Goal: Task Accomplishment & Management: Manage account settings

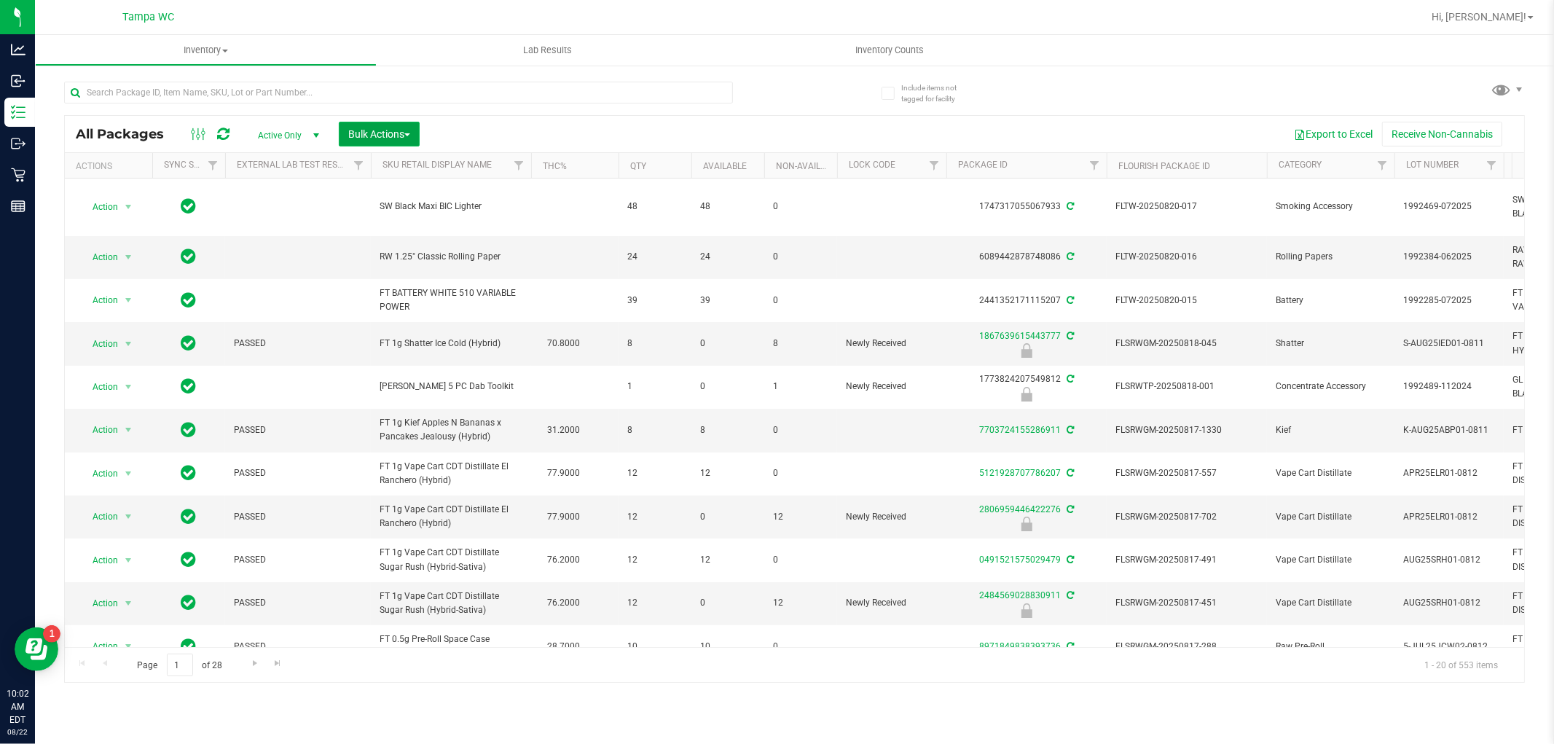
click at [374, 133] on span "Bulk Actions" at bounding box center [379, 134] width 62 height 12
click at [415, 274] on span "Lock/Unlock packages" at bounding box center [397, 274] width 100 height 12
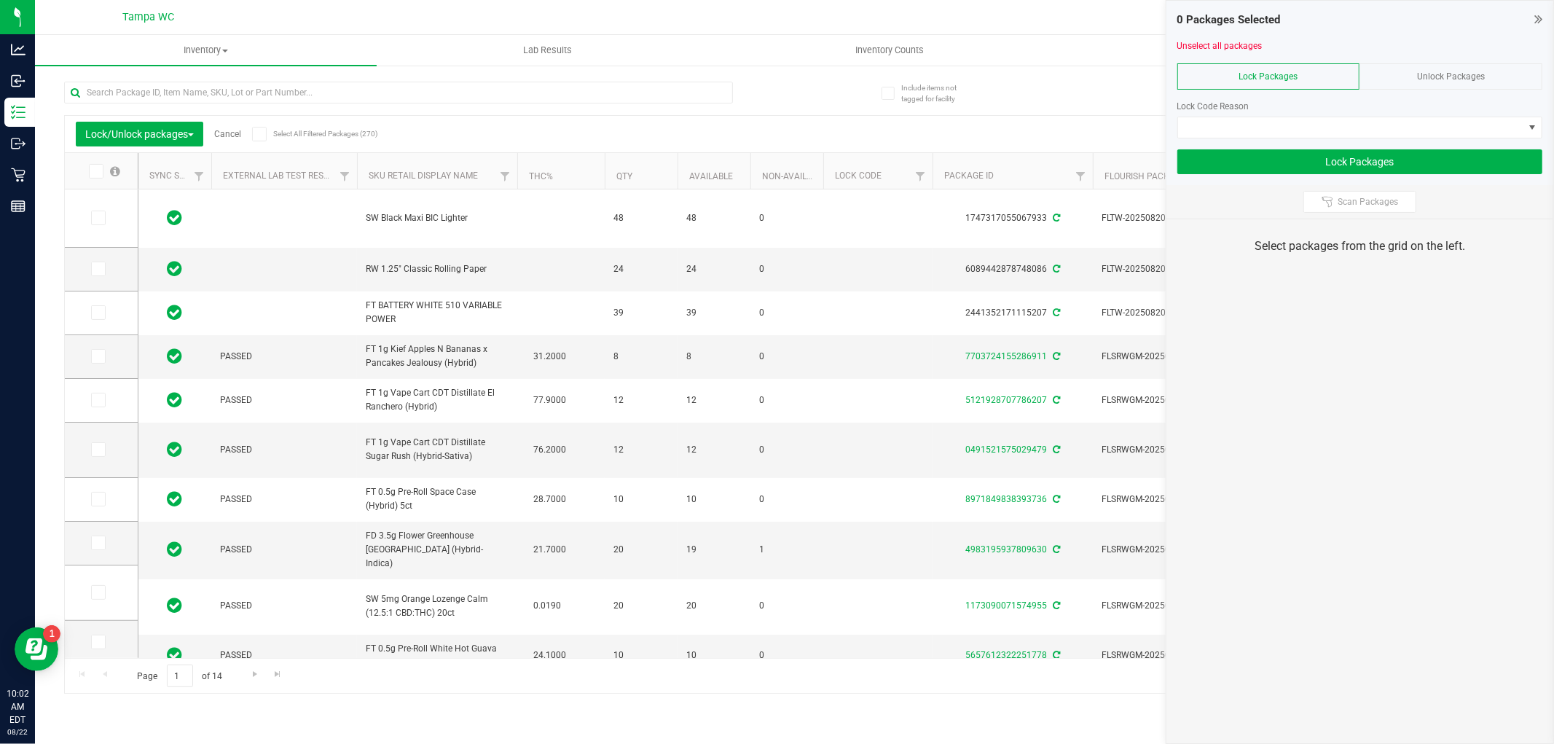
click at [1474, 76] on span "Unlock Packages" at bounding box center [1451, 76] width 68 height 10
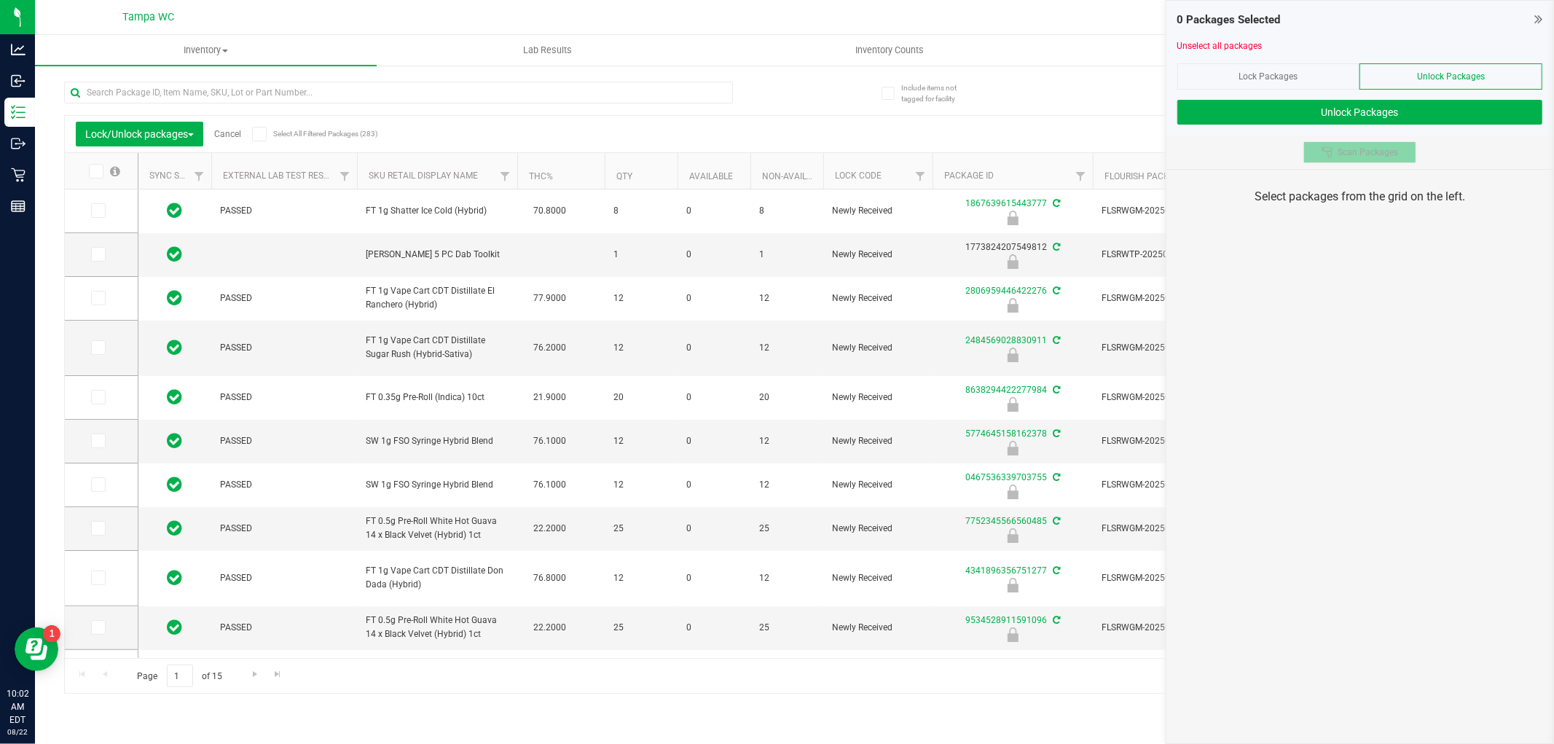
click at [1355, 156] on span "Scan Packages" at bounding box center [1367, 152] width 60 height 12
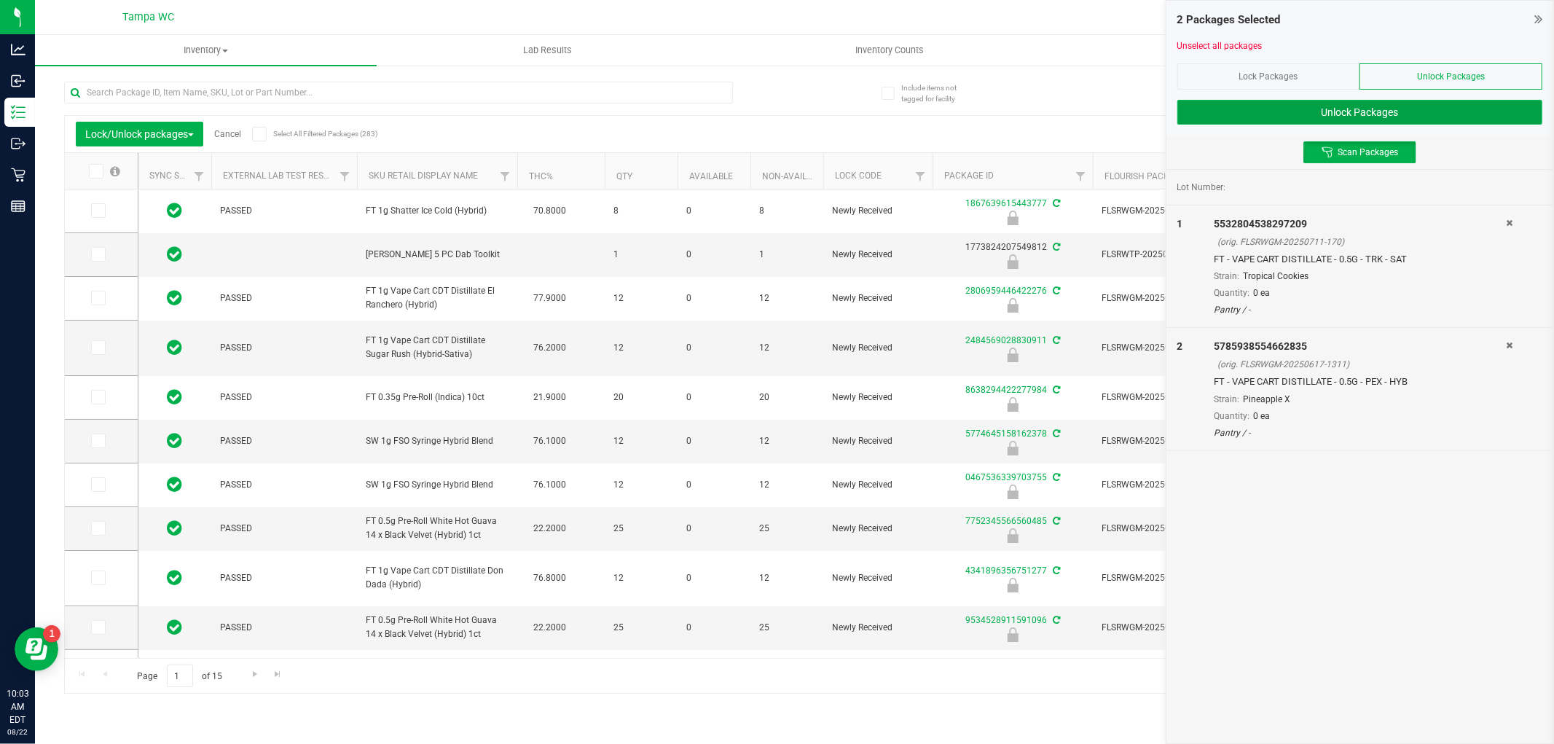
click at [1319, 114] on button "Unlock Packages" at bounding box center [1359, 112] width 365 height 25
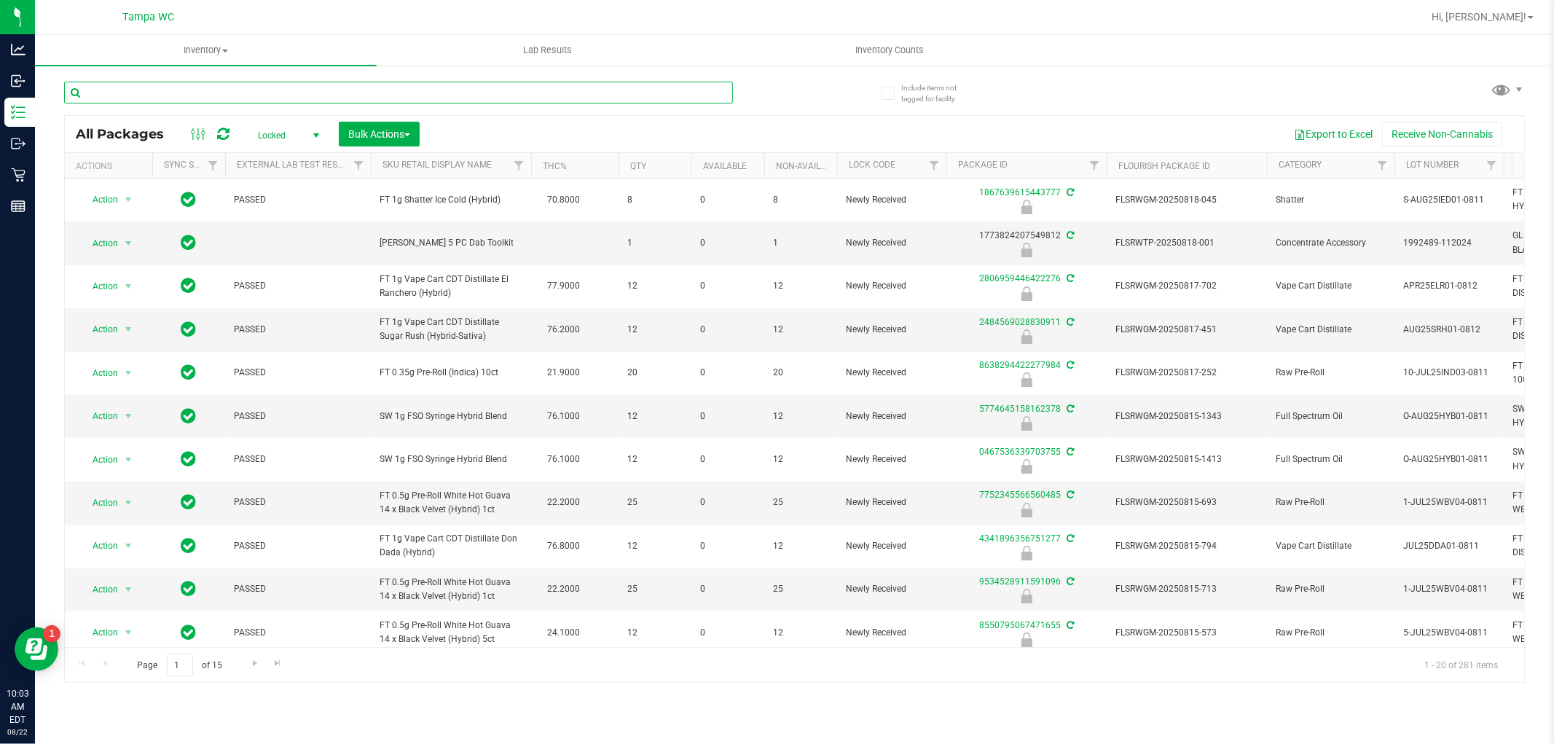
click at [258, 104] on div at bounding box center [398, 99] width 669 height 34
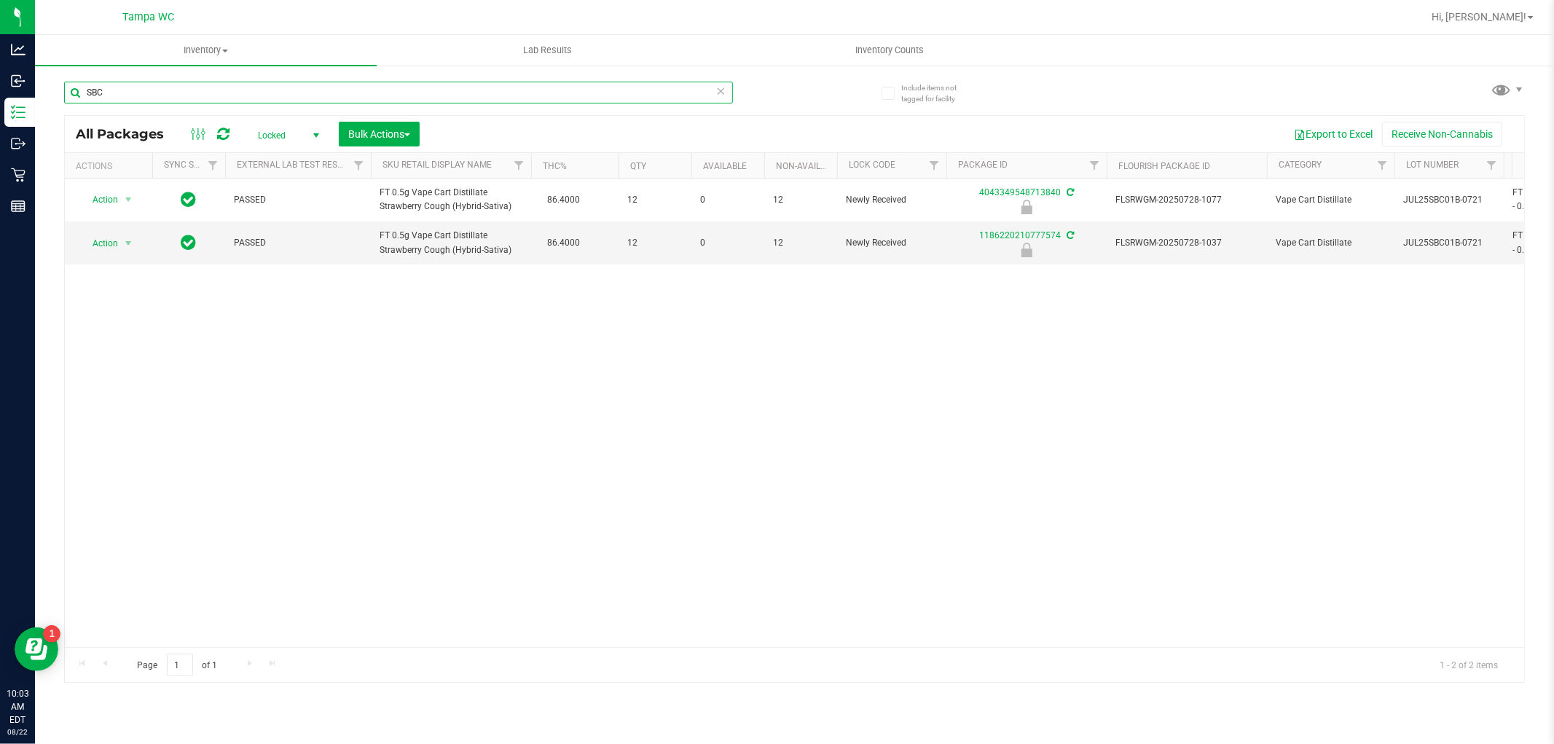
type input "SBC"
click at [351, 314] on div "Action Action Edit attributes Global inventory Locate package Package audit log…" at bounding box center [794, 412] width 1459 height 468
click at [390, 128] on span "Bulk Actions" at bounding box center [379, 134] width 62 height 12
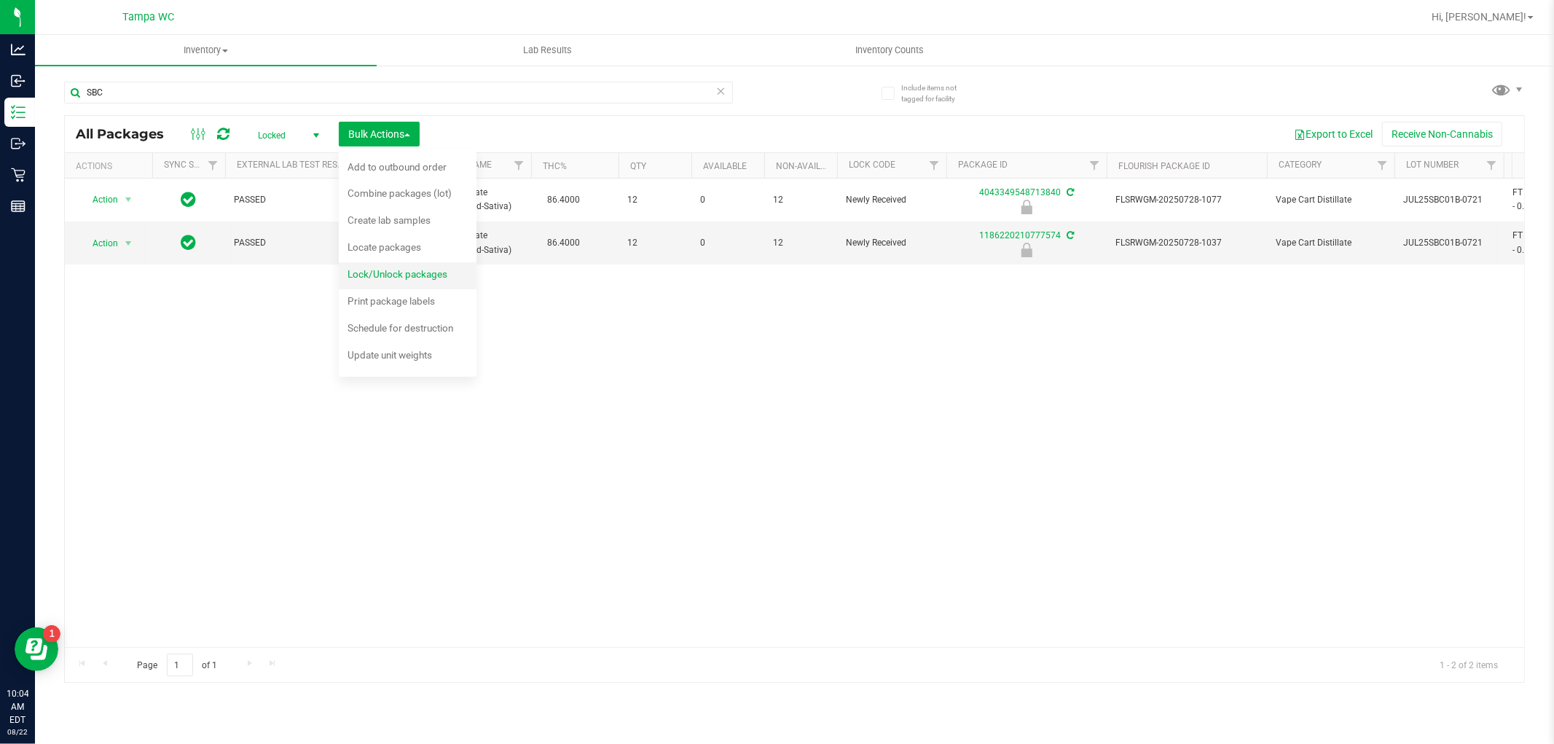
click at [417, 278] on span "Lock/Unlock packages" at bounding box center [397, 274] width 100 height 12
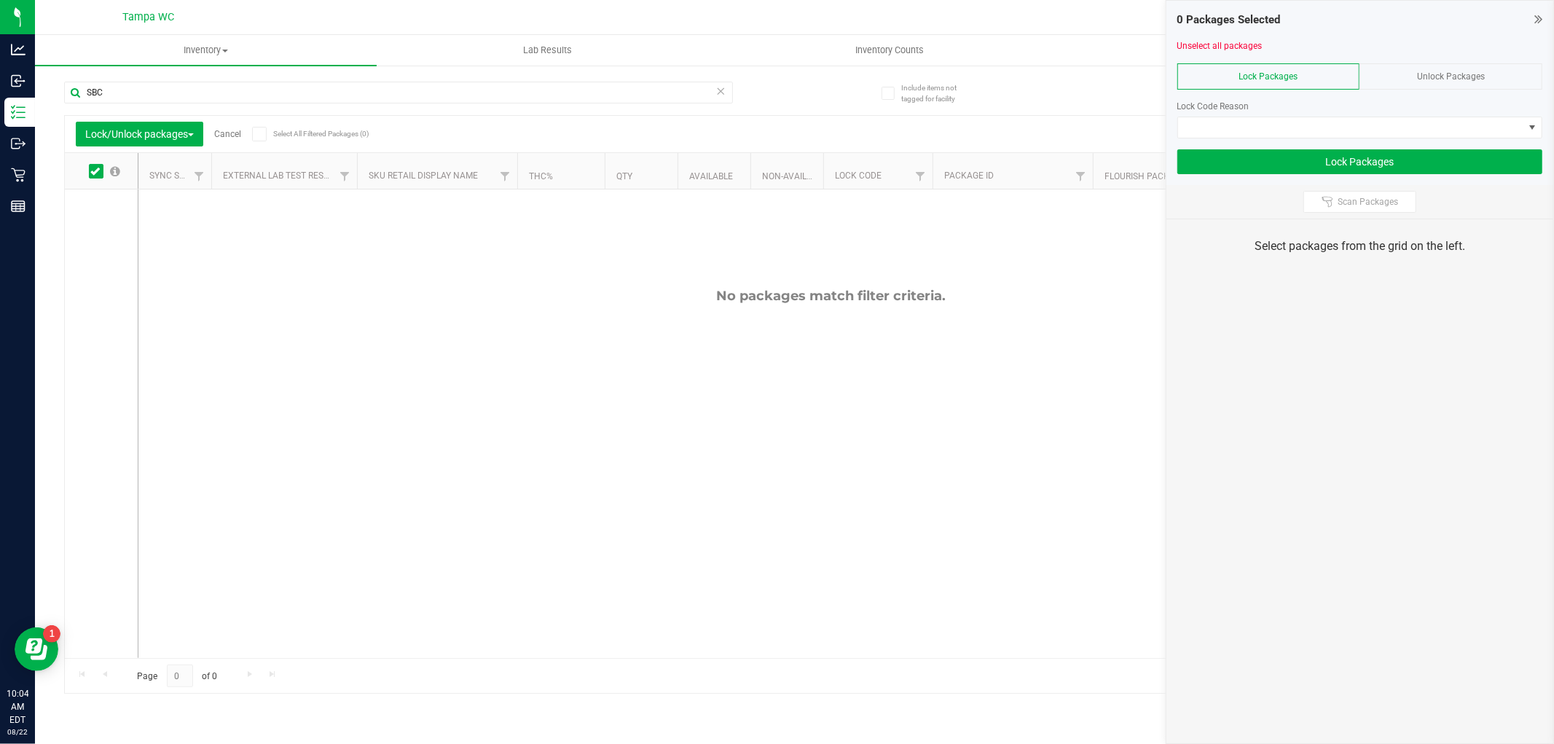
click at [1466, 76] on span "Unlock Packages" at bounding box center [1451, 76] width 68 height 10
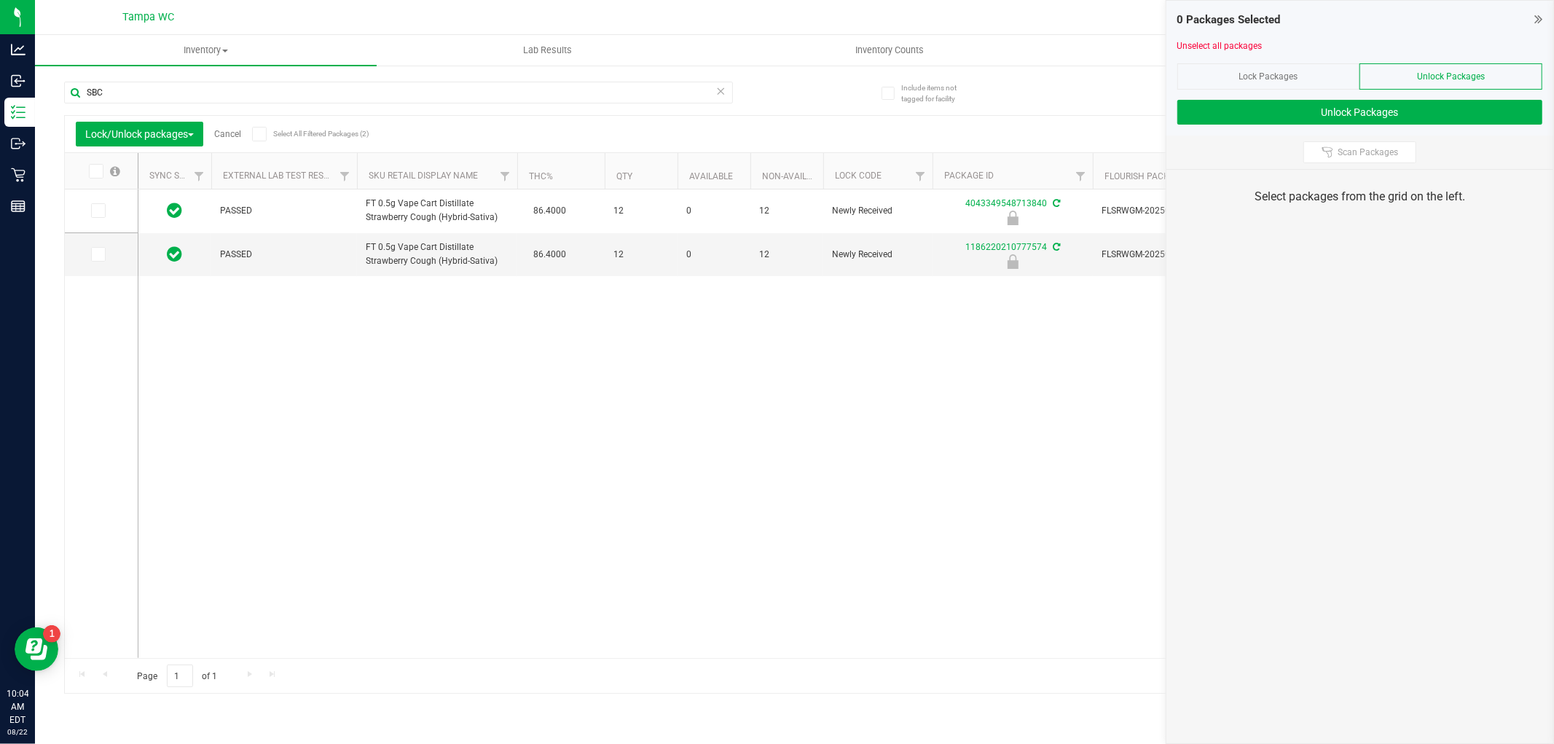
click at [725, 86] on icon at bounding box center [721, 90] width 10 height 17
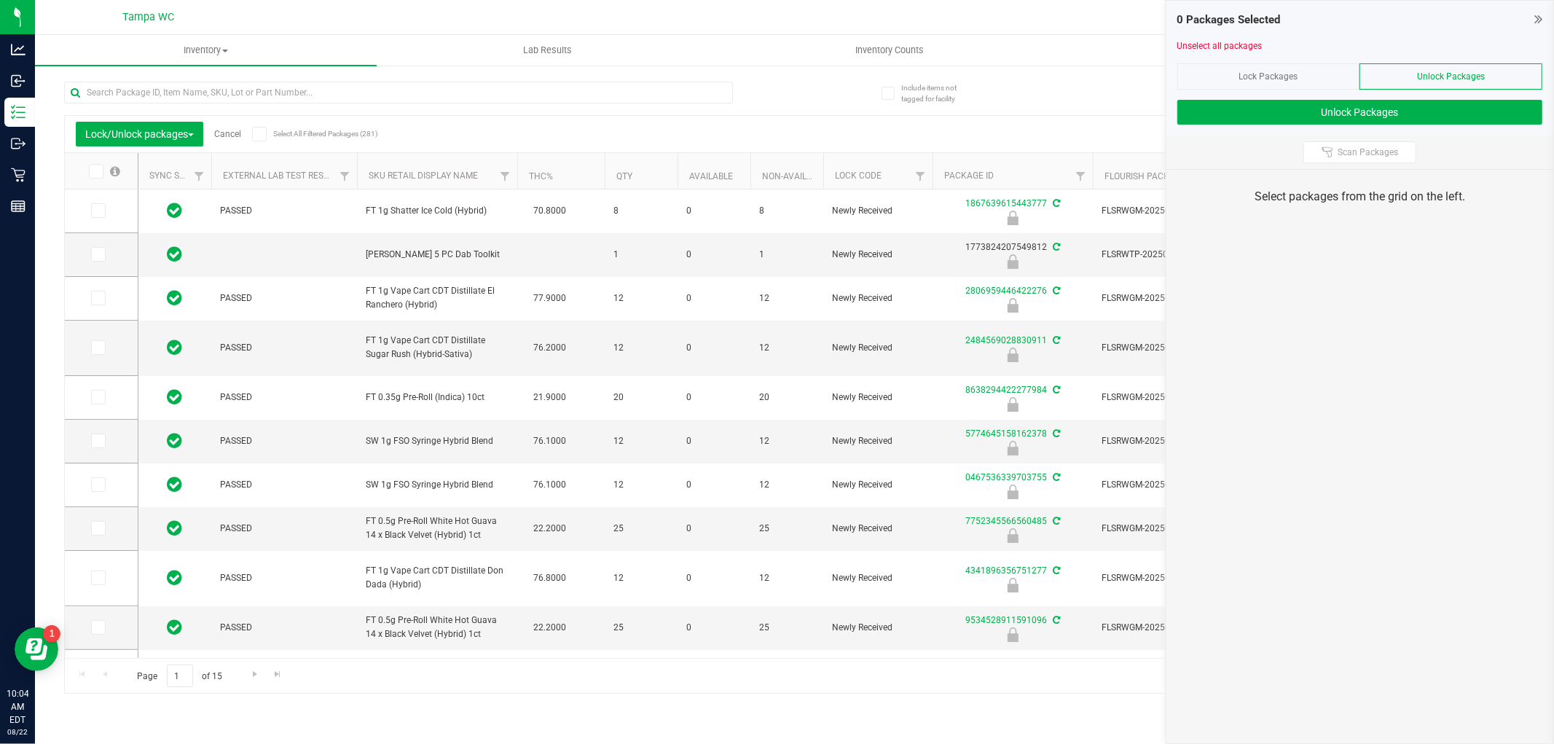
click at [1423, 508] on div "0 Packages Selected Unselect all packages Lock Packages Unlock Packages Unlock …" at bounding box center [1359, 372] width 388 height 744
click at [1411, 380] on div "0 Packages Selected Unselect all packages Lock Packages Unlock Packages Unlock …" at bounding box center [1359, 372] width 388 height 744
click at [1361, 115] on button "Unlock Packages" at bounding box center [1359, 112] width 365 height 25
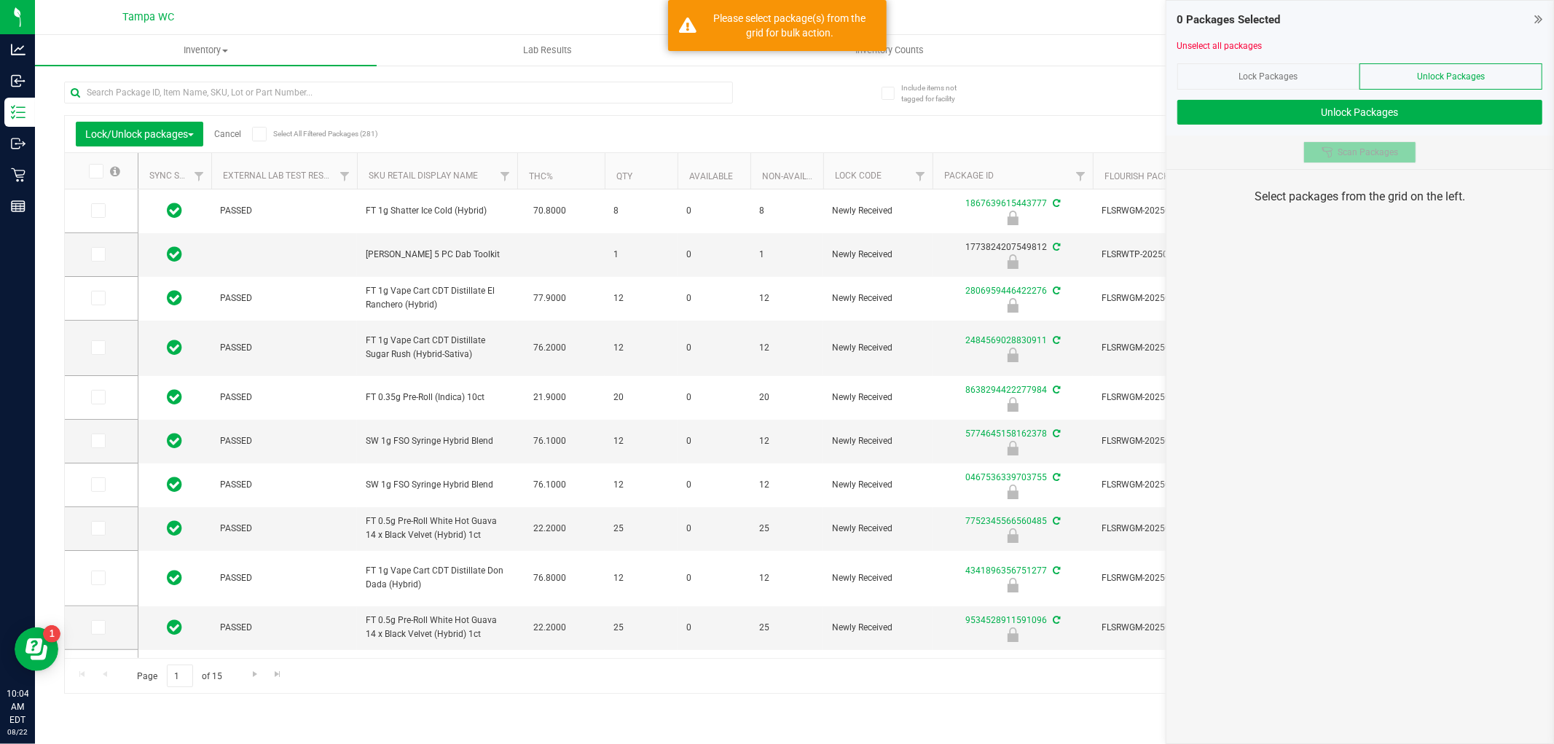
click at [1362, 154] on span "Scan Packages" at bounding box center [1367, 152] width 60 height 12
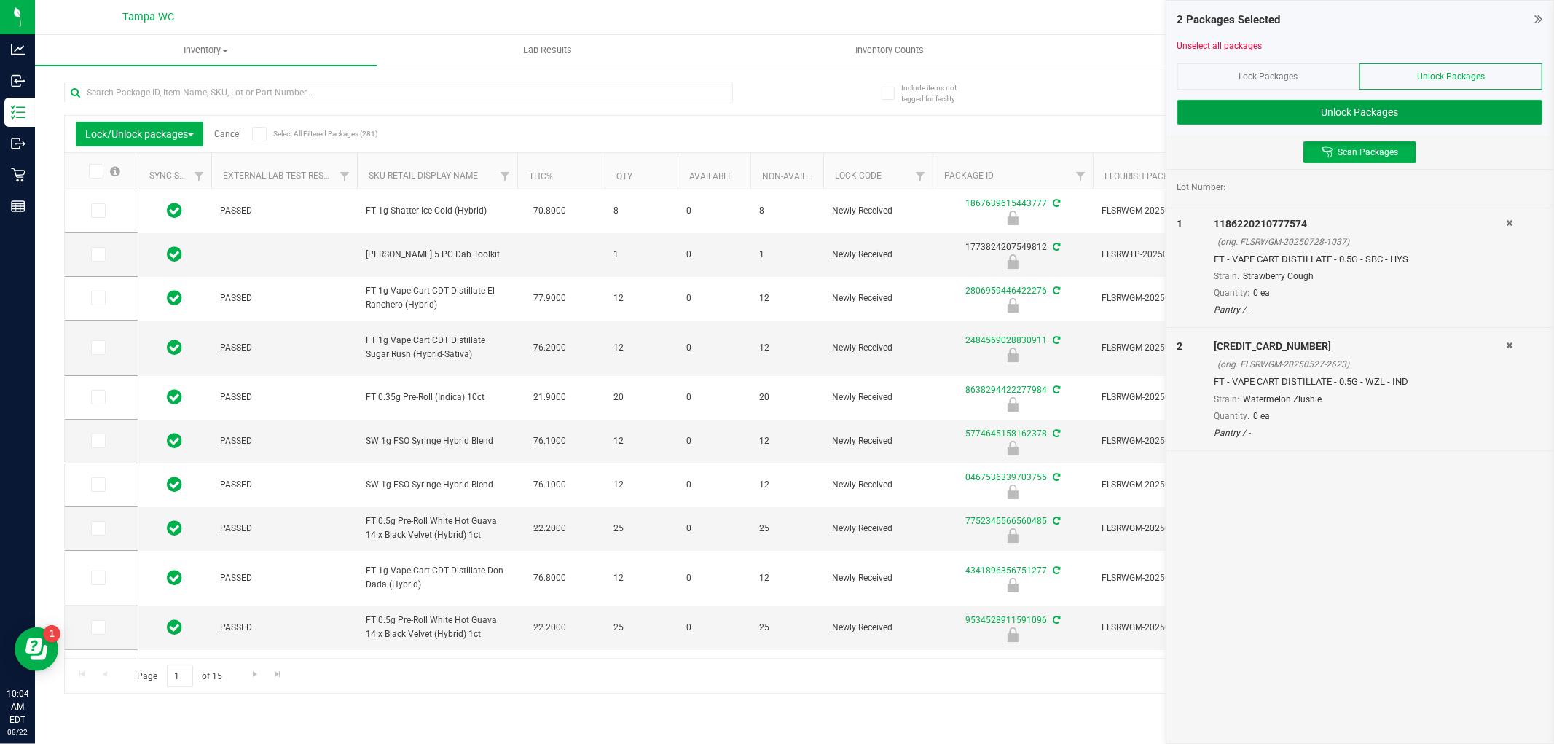
click at [1380, 111] on button "Unlock Packages" at bounding box center [1359, 112] width 365 height 25
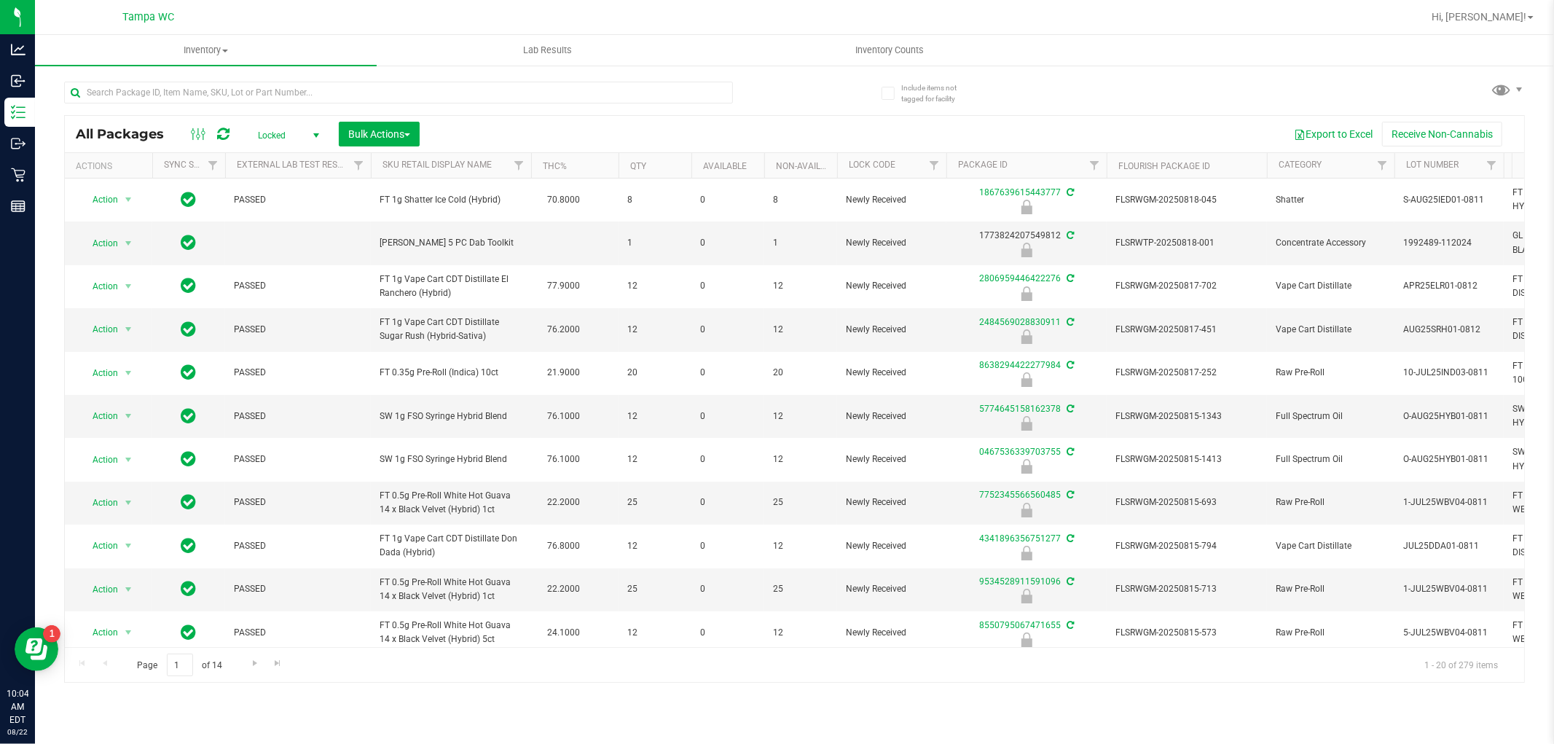
click at [464, 119] on div "All Packages Locked Active Only Lab Samples Locked All External Internal Bulk A…" at bounding box center [794, 134] width 1459 height 36
click at [570, 93] on input "text" at bounding box center [398, 93] width 669 height 22
type input "5532804538297209"
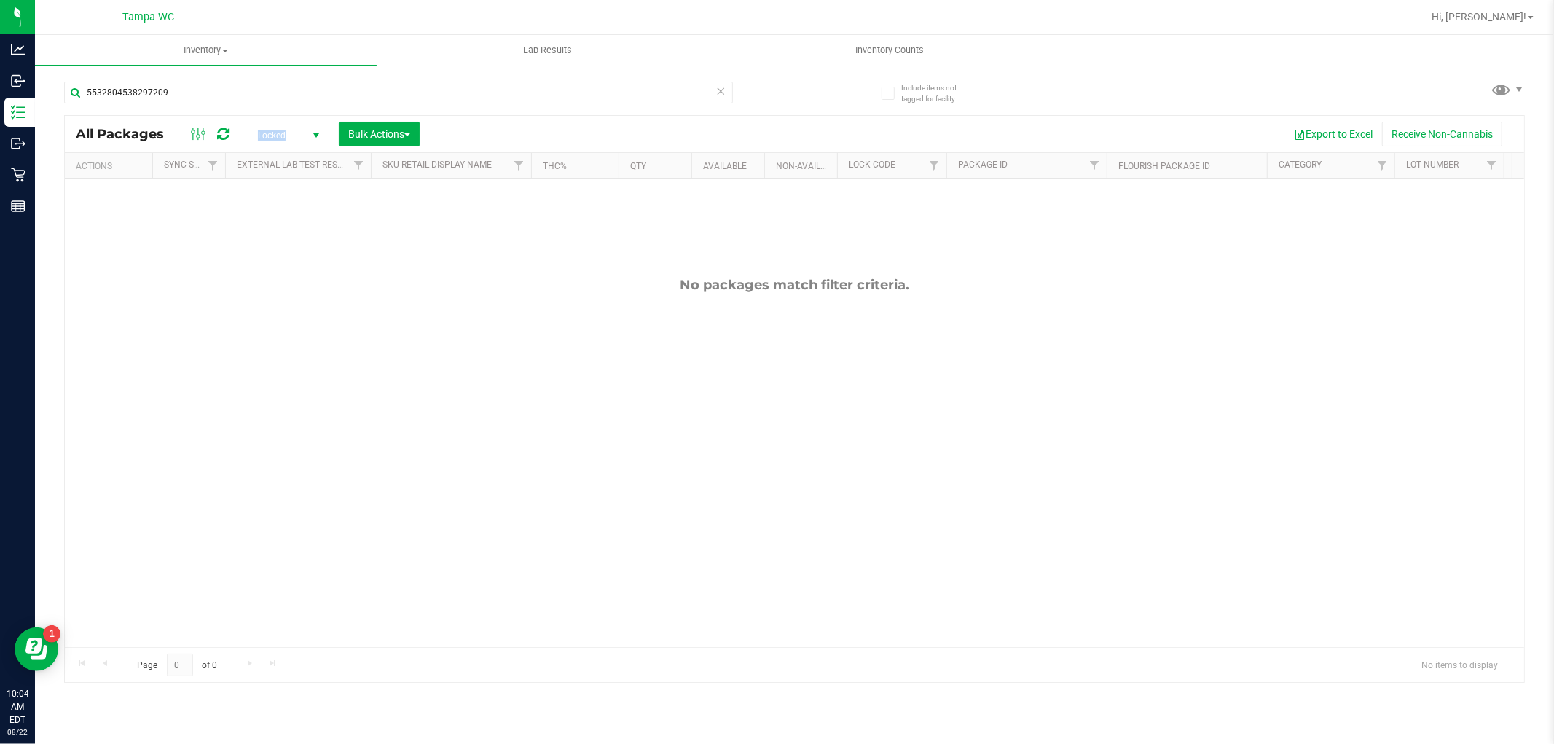
click at [300, 127] on span "Locked" at bounding box center [285, 135] width 80 height 20
click at [290, 229] on li "All" at bounding box center [284, 224] width 79 height 22
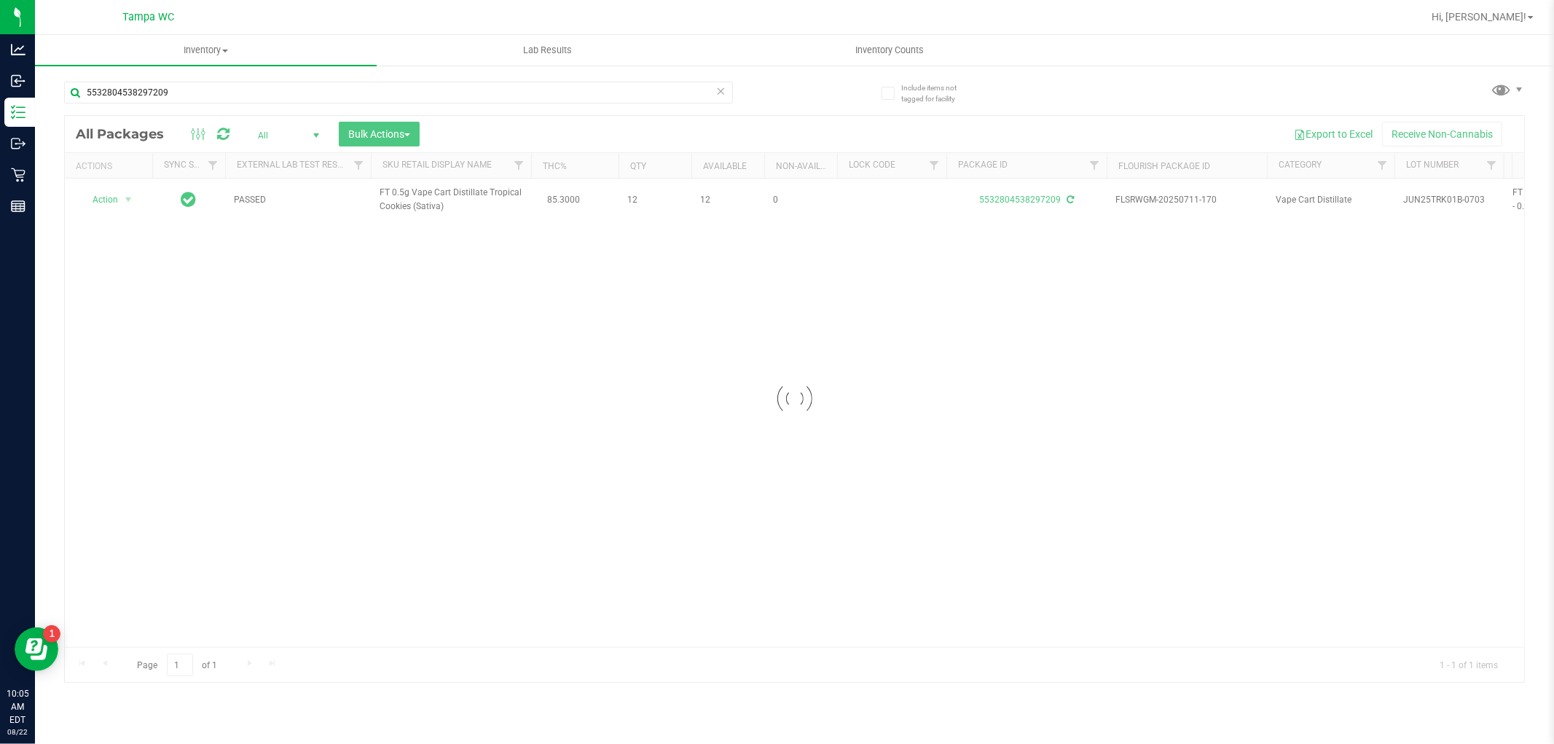
click at [117, 194] on div at bounding box center [794, 399] width 1459 height 566
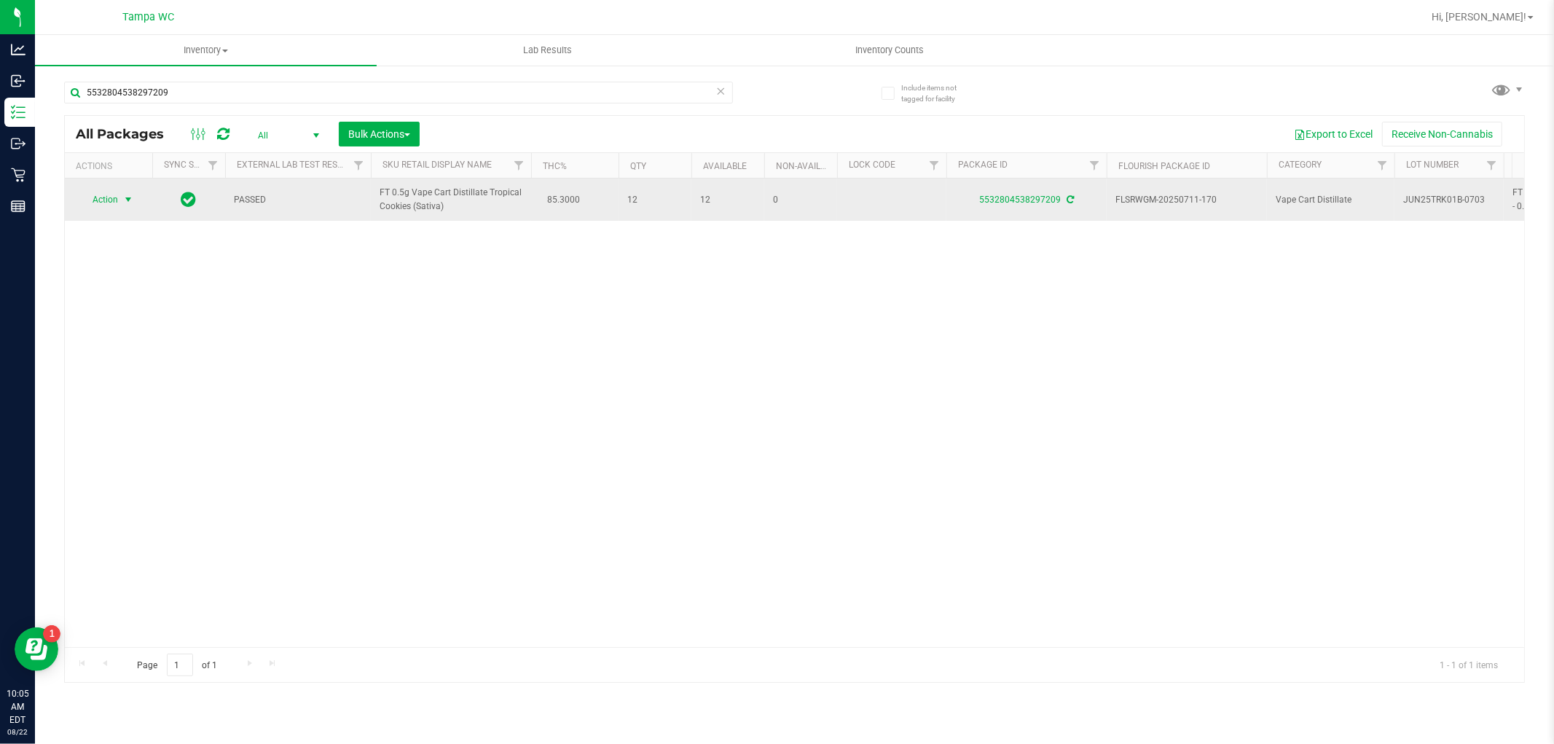
click at [104, 204] on span "Action" at bounding box center [98, 199] width 39 height 20
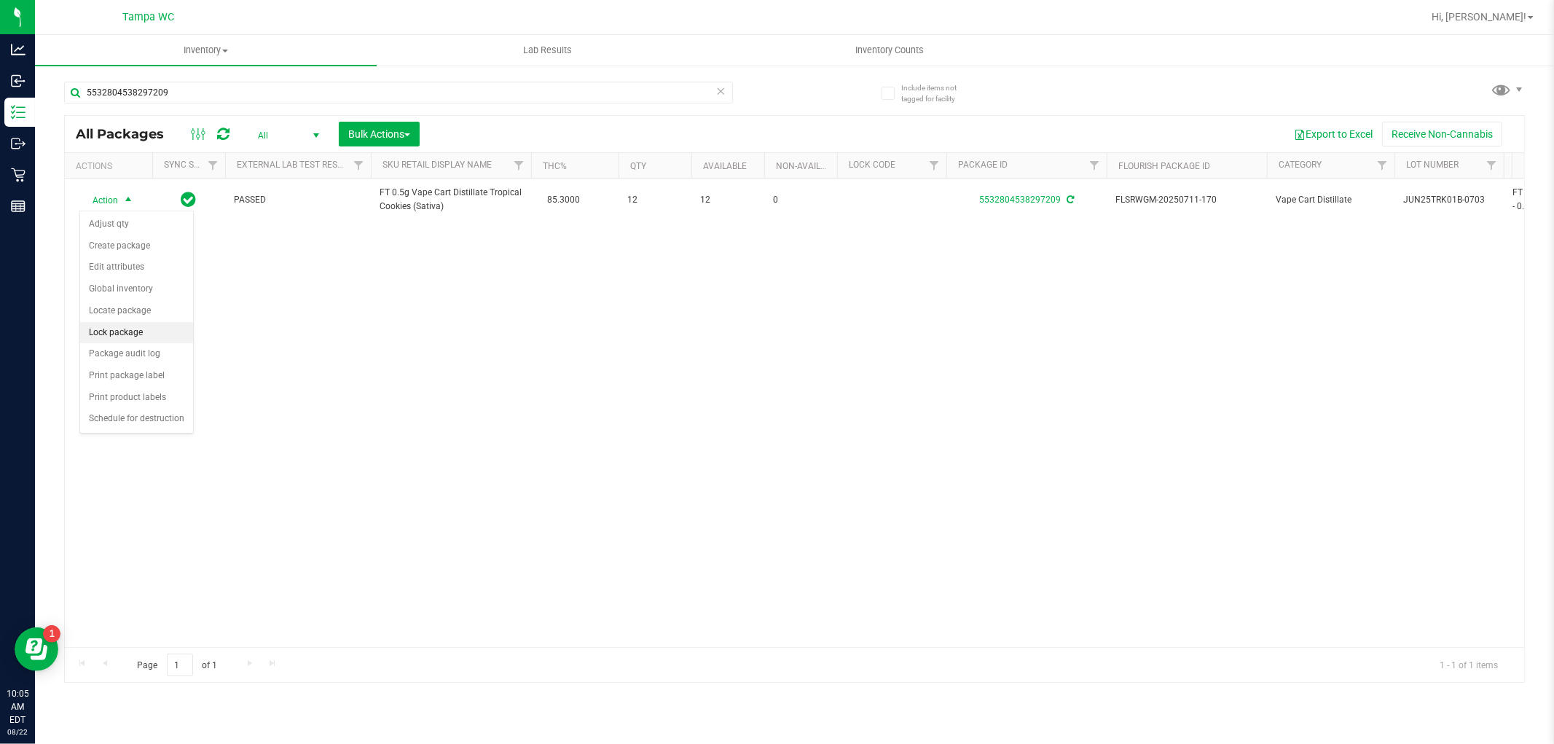
click at [96, 336] on li "Lock package" at bounding box center [136, 333] width 113 height 22
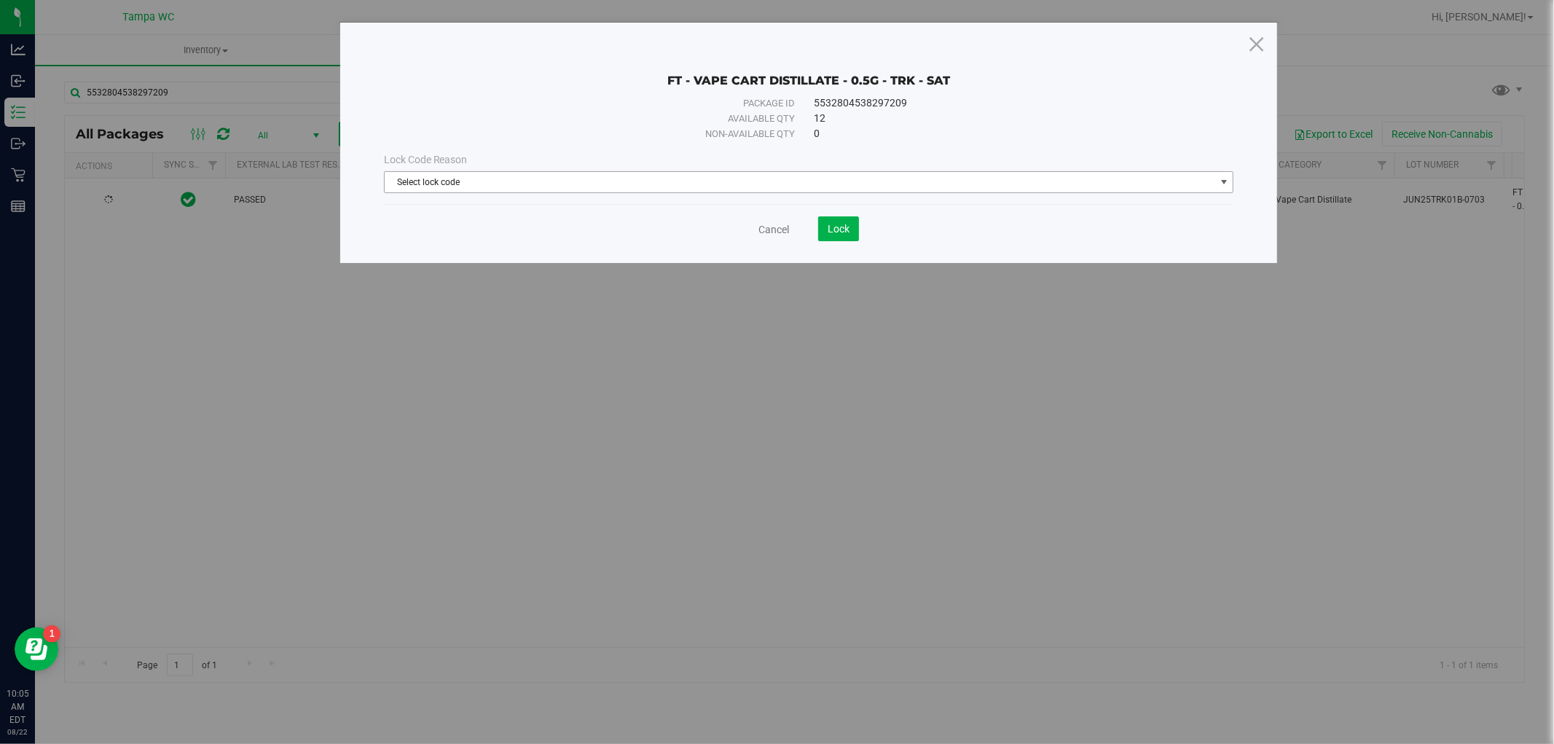
click at [577, 186] on span "Select lock code" at bounding box center [800, 182] width 830 height 20
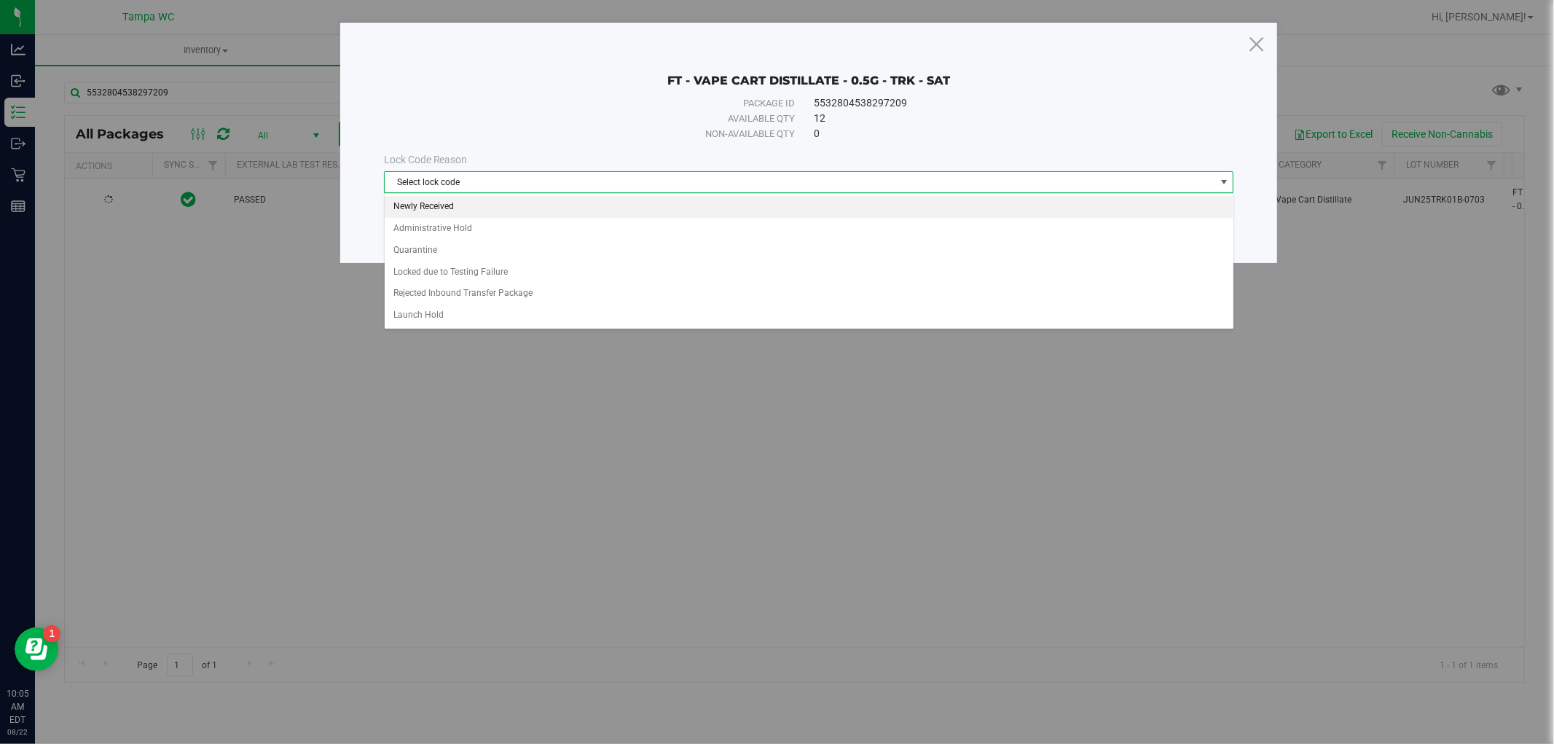
click at [430, 214] on li "Newly Received" at bounding box center [809, 207] width 849 height 22
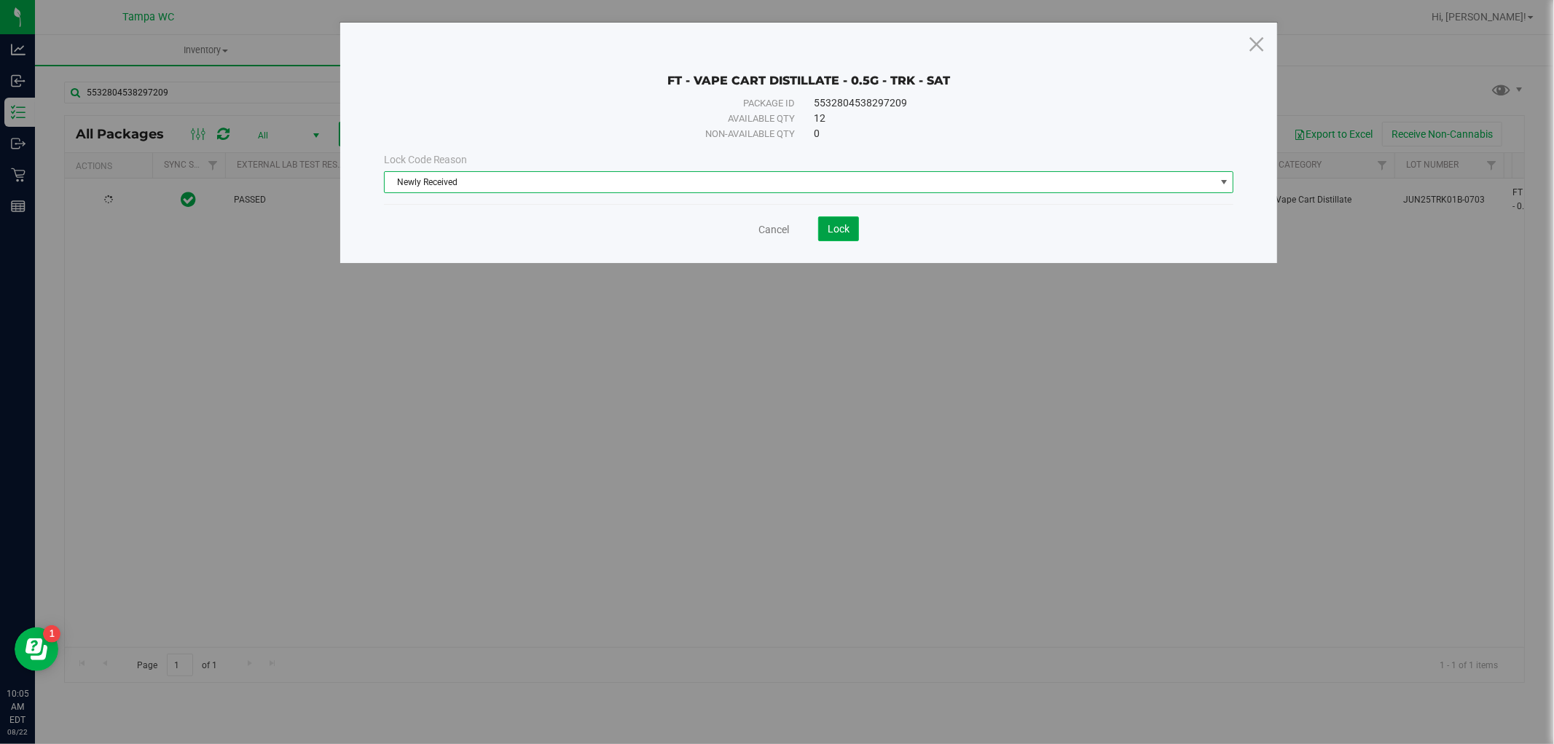
click at [843, 240] on button "Lock" at bounding box center [838, 228] width 41 height 25
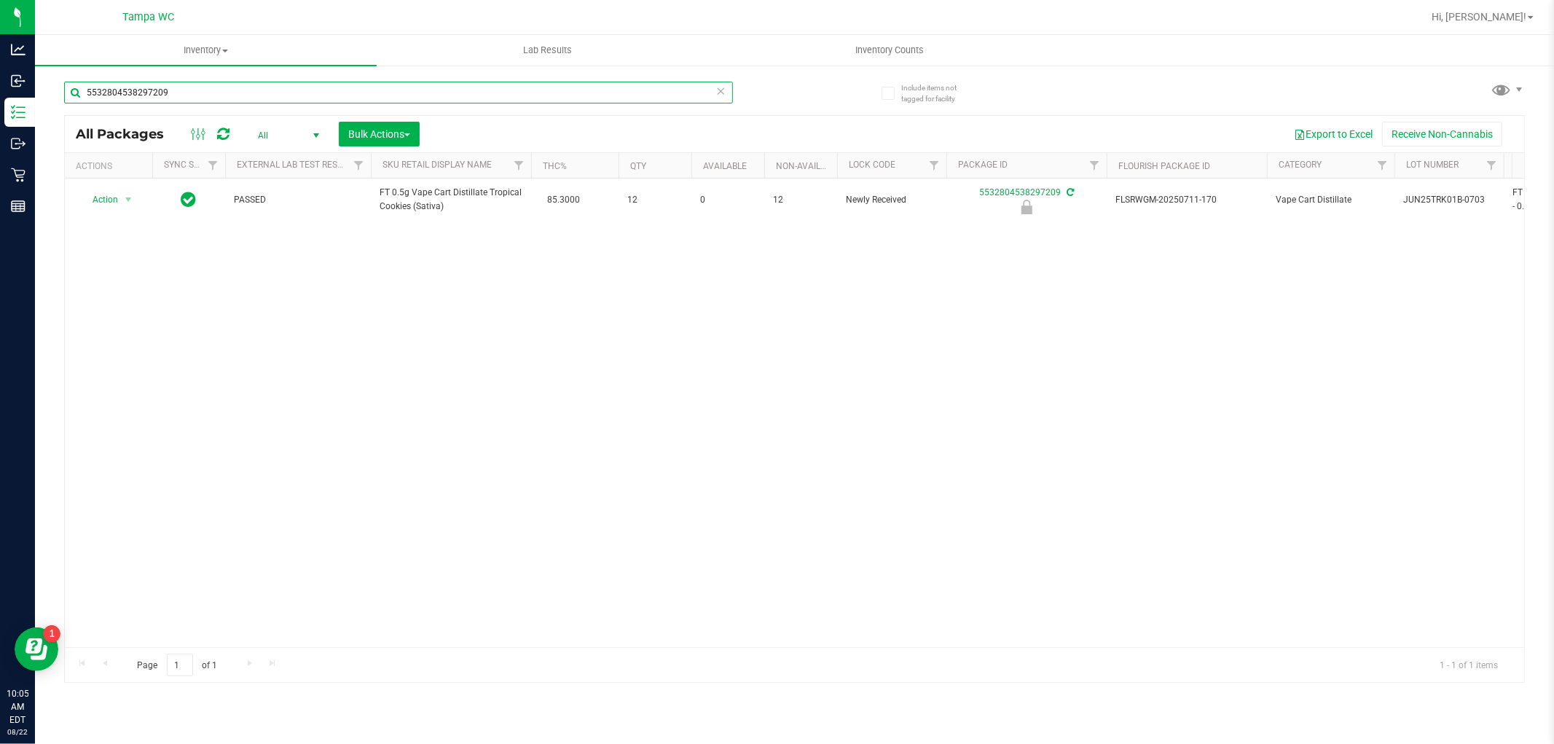
click at [710, 91] on input "5532804538297209" at bounding box center [398, 93] width 669 height 22
click at [721, 90] on icon at bounding box center [721, 90] width 10 height 17
click at [409, 134] on div at bounding box center [794, 399] width 1459 height 566
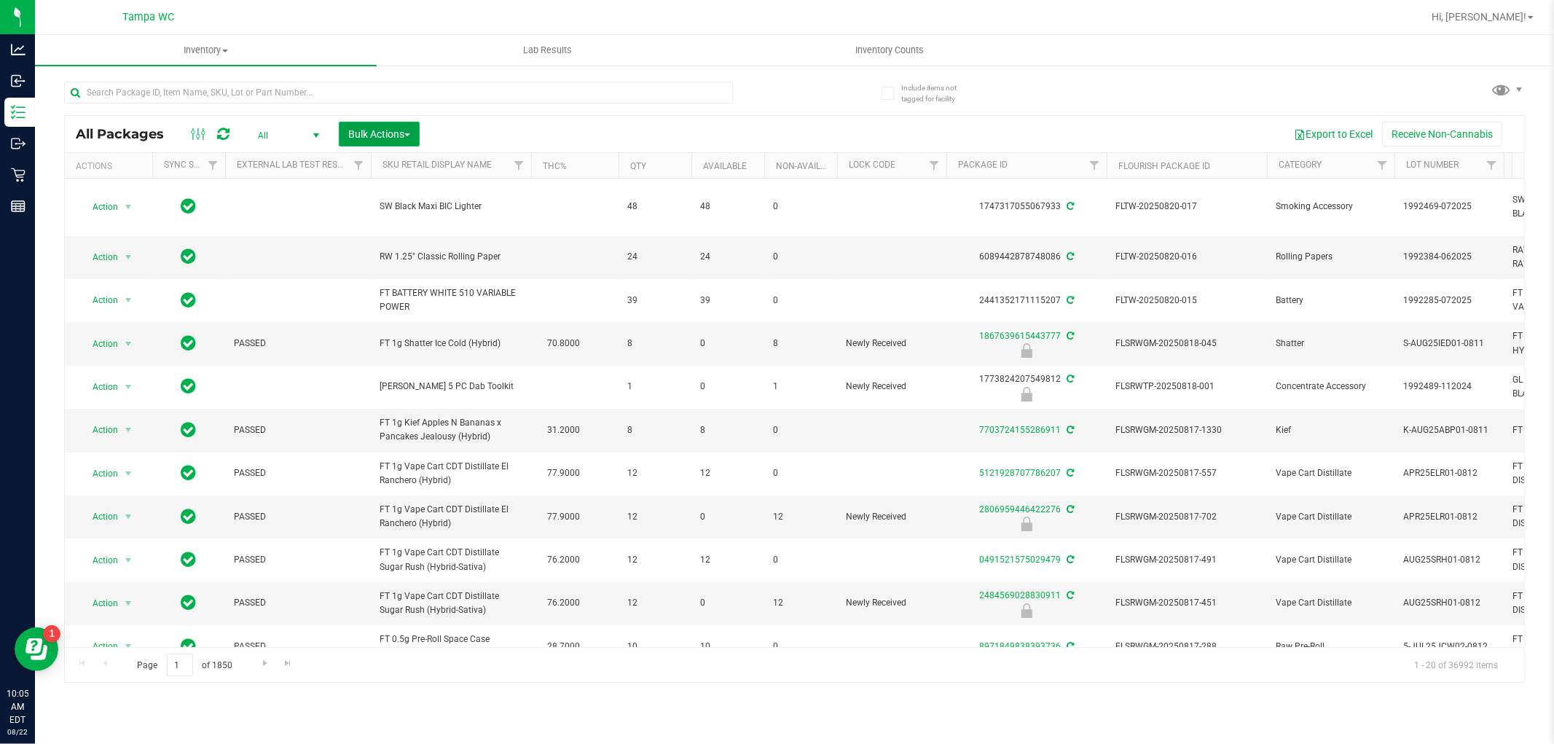
click at [408, 135] on span "button" at bounding box center [407, 134] width 6 height 3
click at [410, 268] on span "Lock/Unlock packages" at bounding box center [397, 274] width 100 height 12
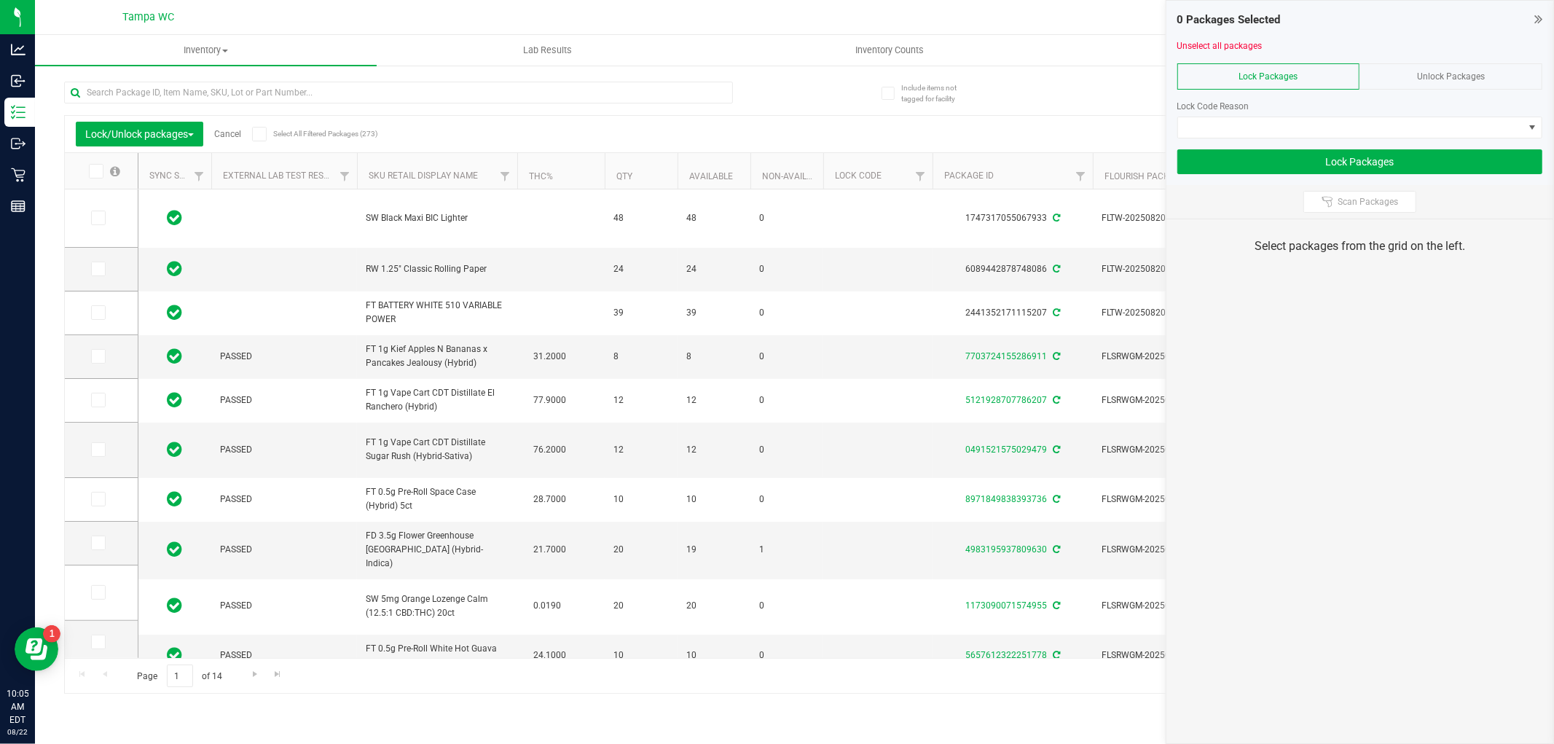
click at [1423, 86] on div "Unlock Packages" at bounding box center [1450, 76] width 183 height 26
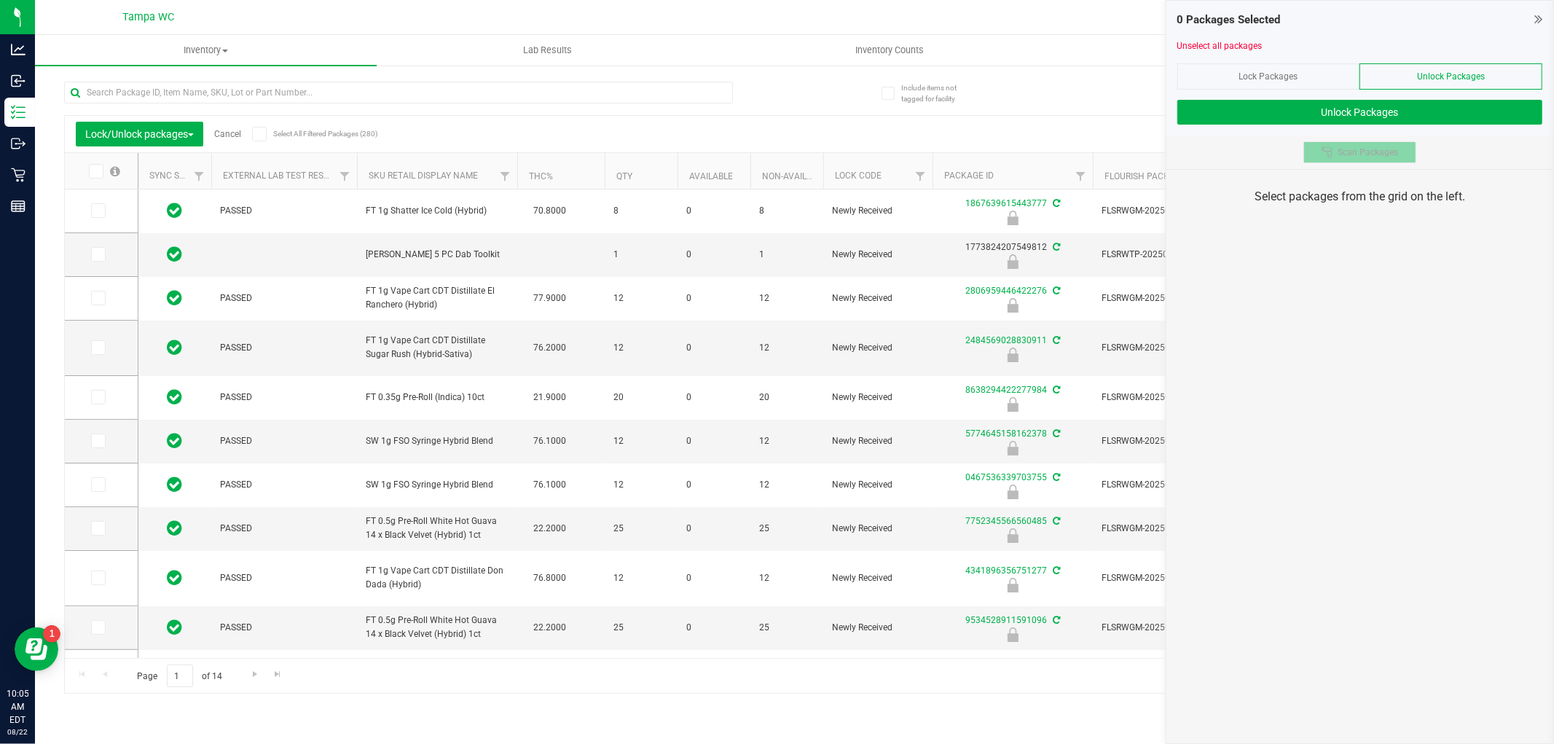
click at [1350, 152] on span "Scan Packages" at bounding box center [1367, 152] width 60 height 12
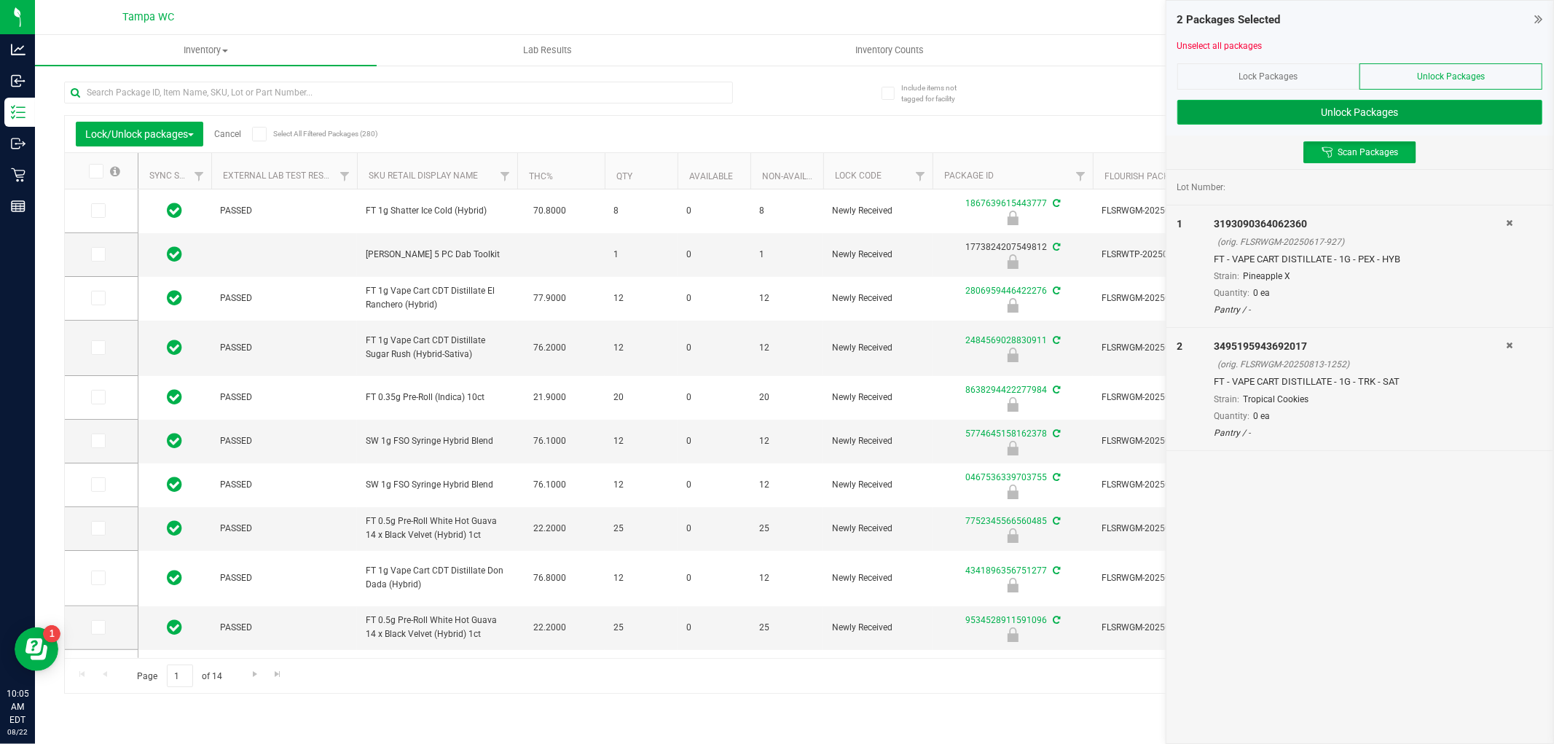
click at [1369, 113] on button "Unlock Packages" at bounding box center [1359, 112] width 365 height 25
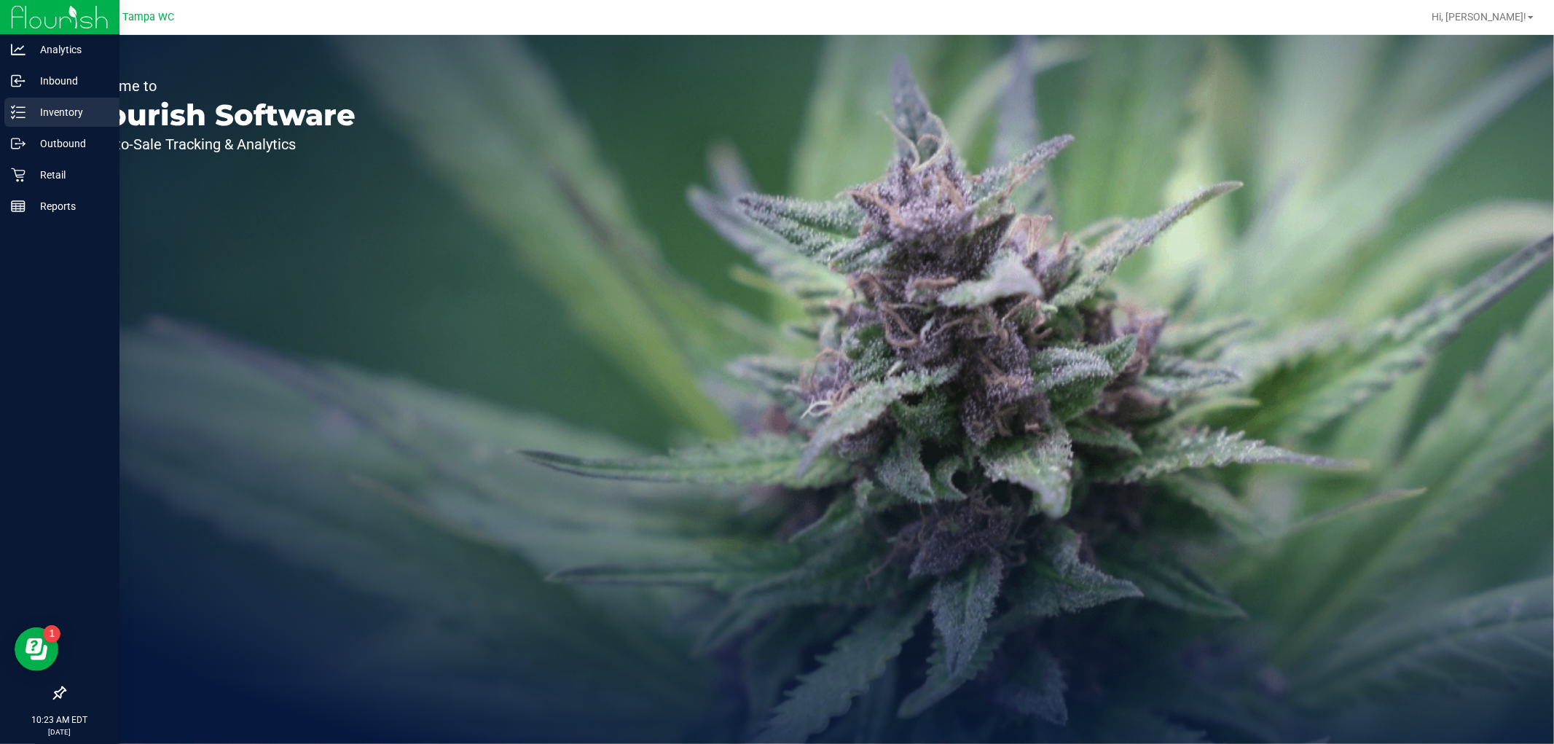
click at [12, 106] on icon at bounding box center [18, 112] width 15 height 15
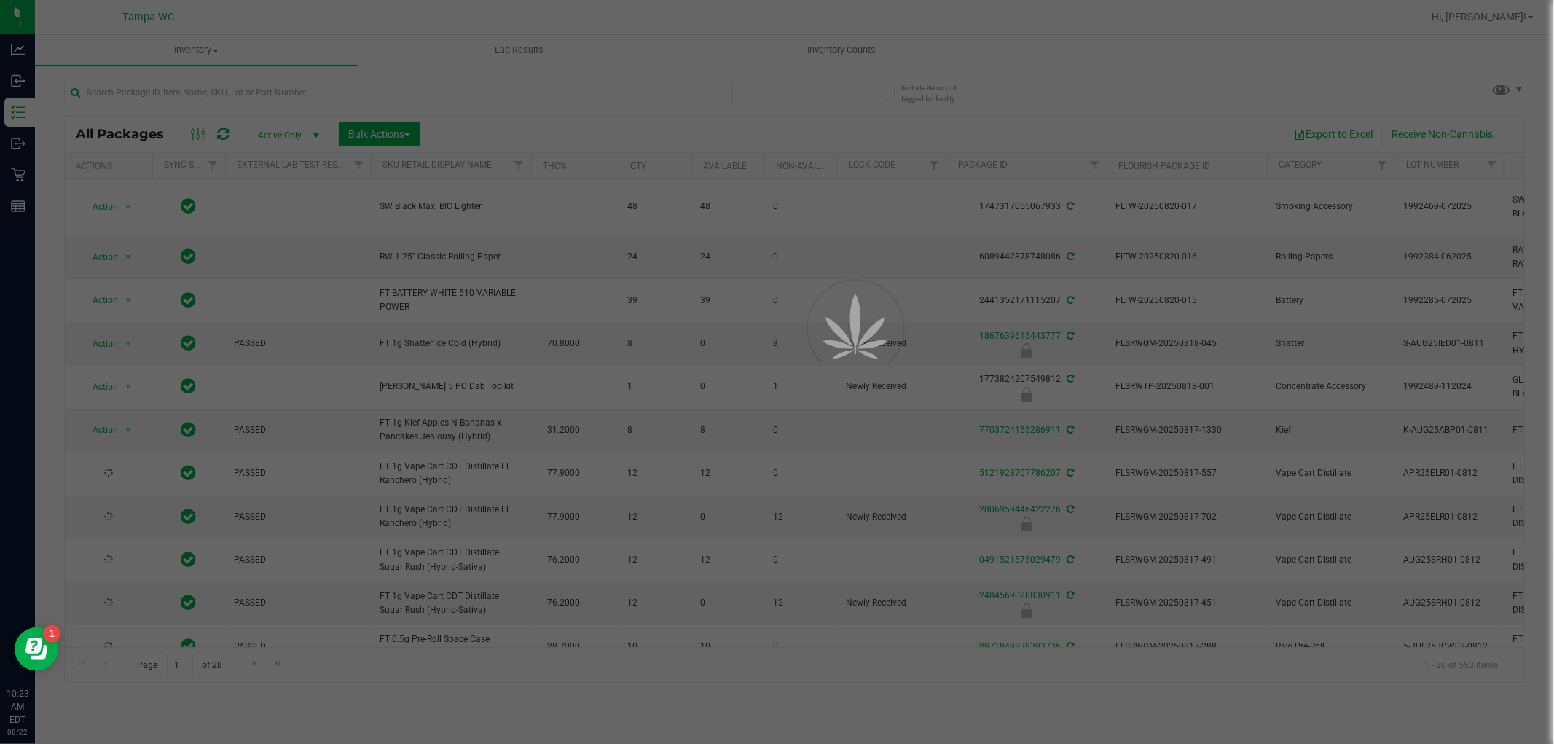
click at [457, 86] on div at bounding box center [777, 372] width 1554 height 744
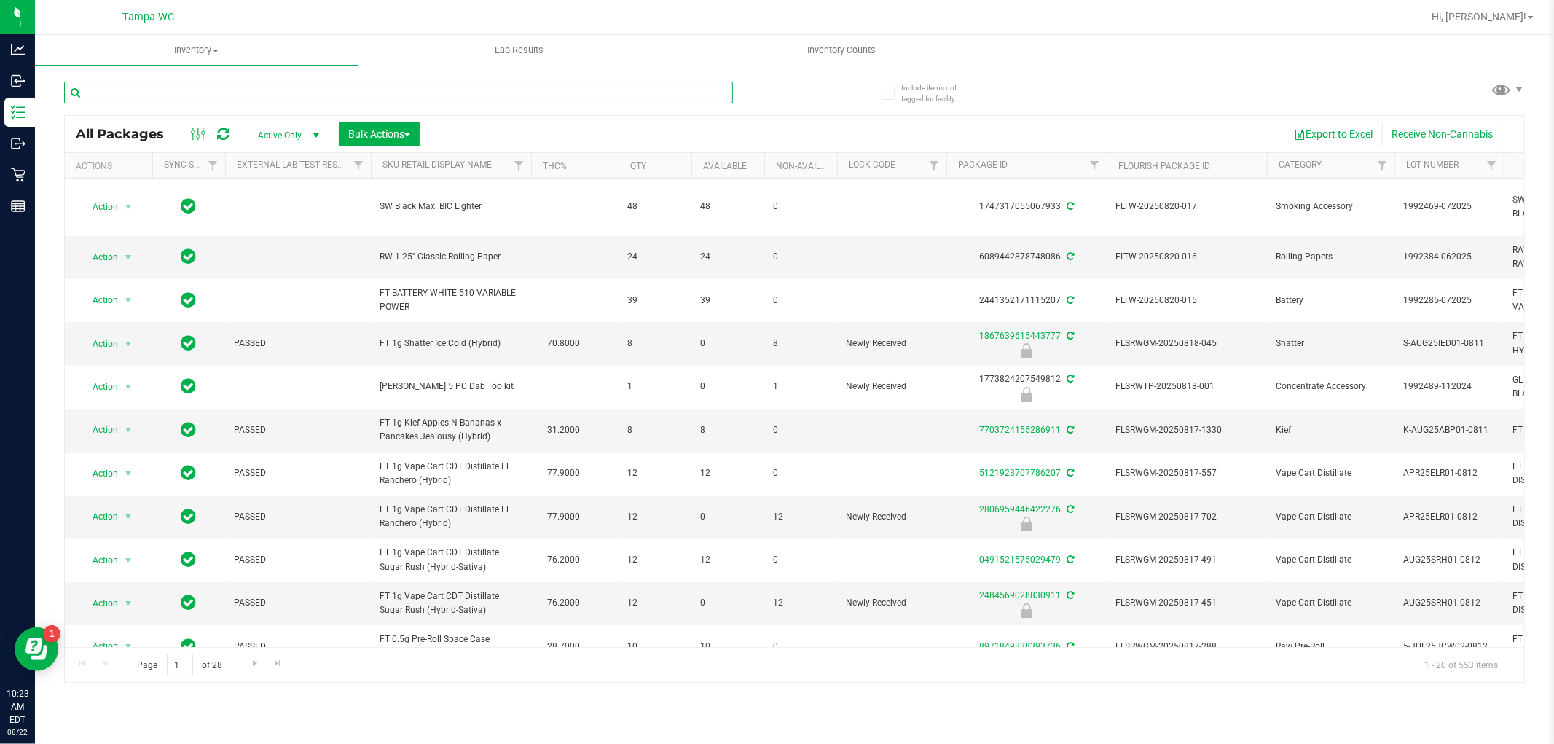
click at [522, 90] on input "text" at bounding box center [398, 93] width 669 height 22
type input "2255722754401131"
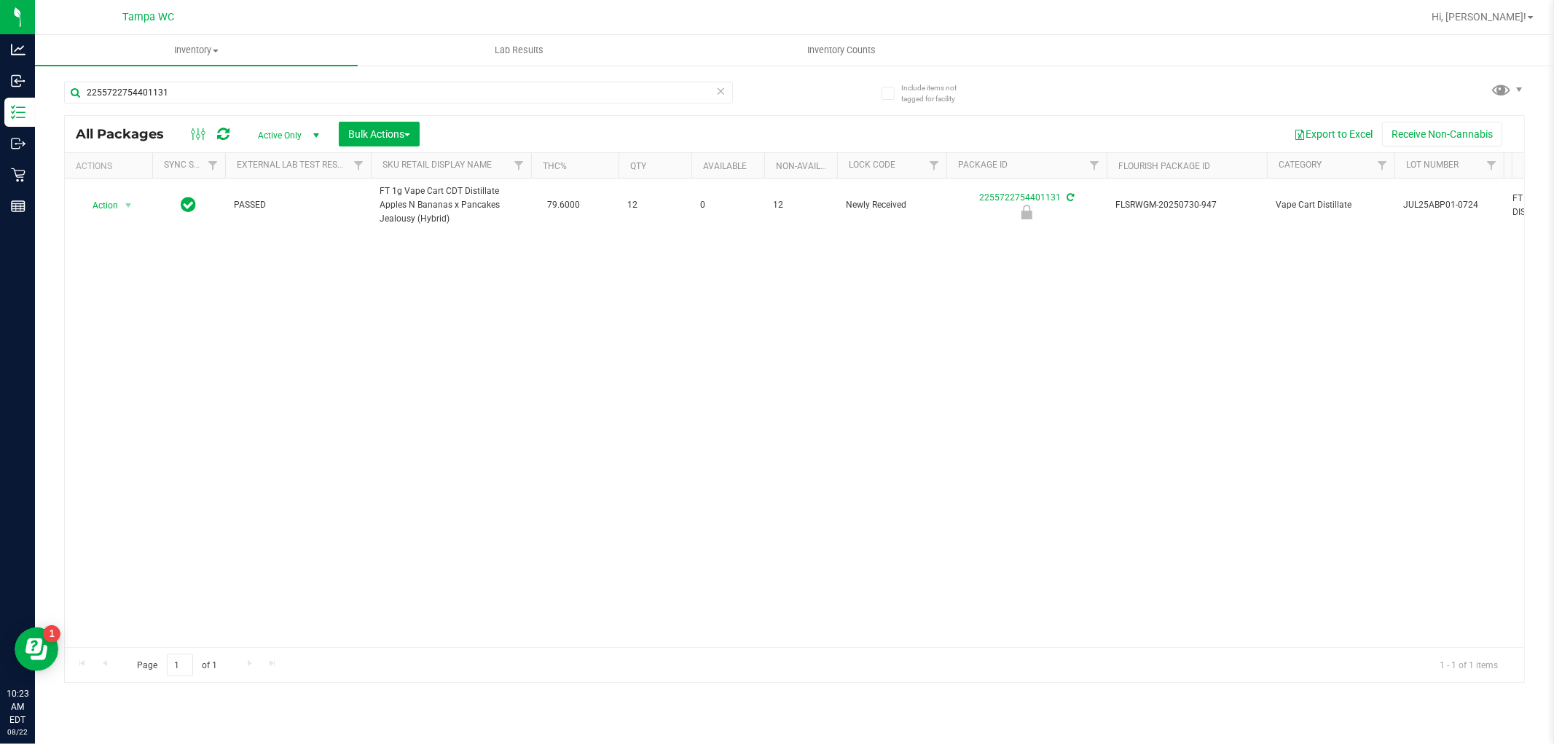
click at [545, 423] on div "Action Action Edit attributes Global inventory Locate package Package audit log…" at bounding box center [794, 412] width 1459 height 468
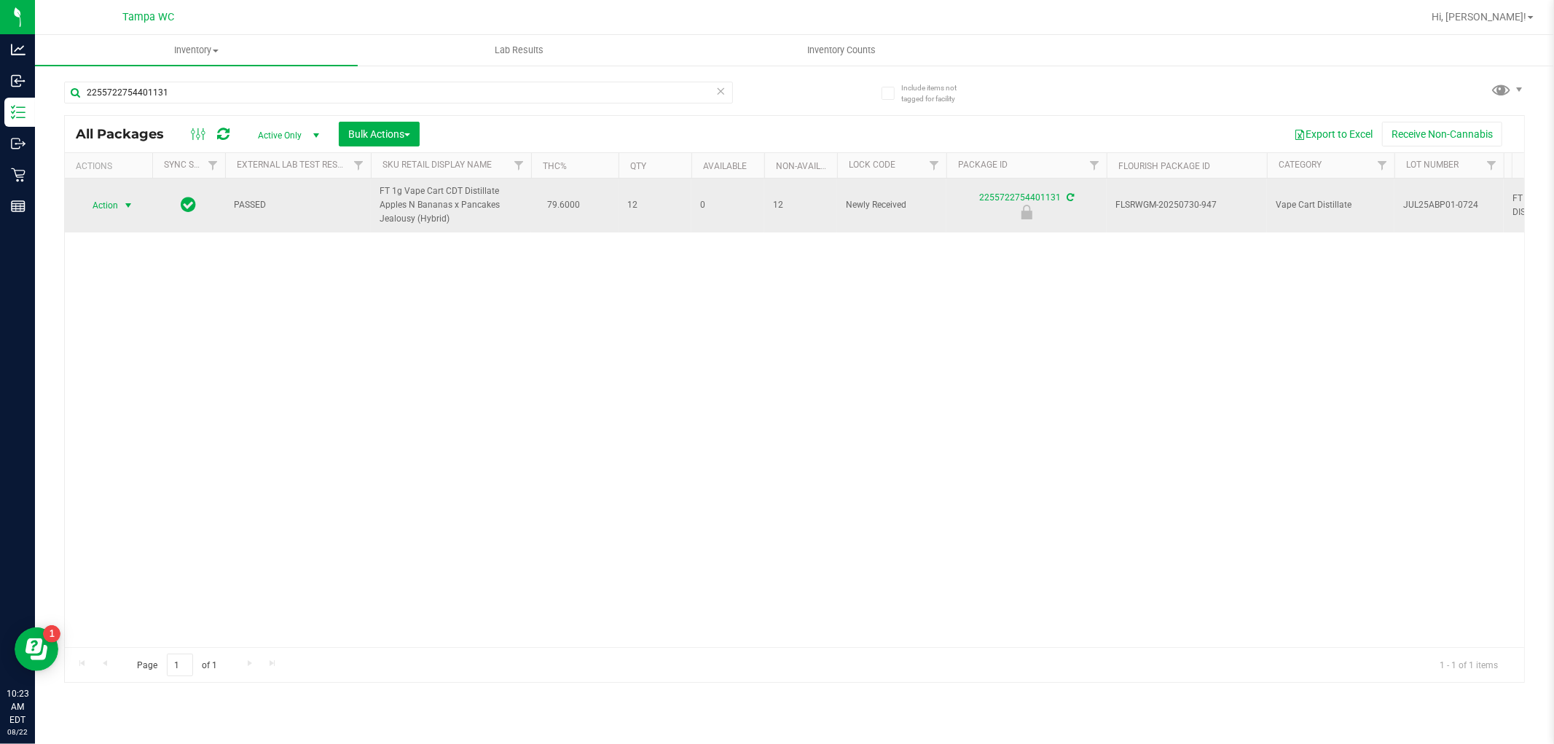
click at [122, 205] on span "select" at bounding box center [128, 206] width 12 height 12
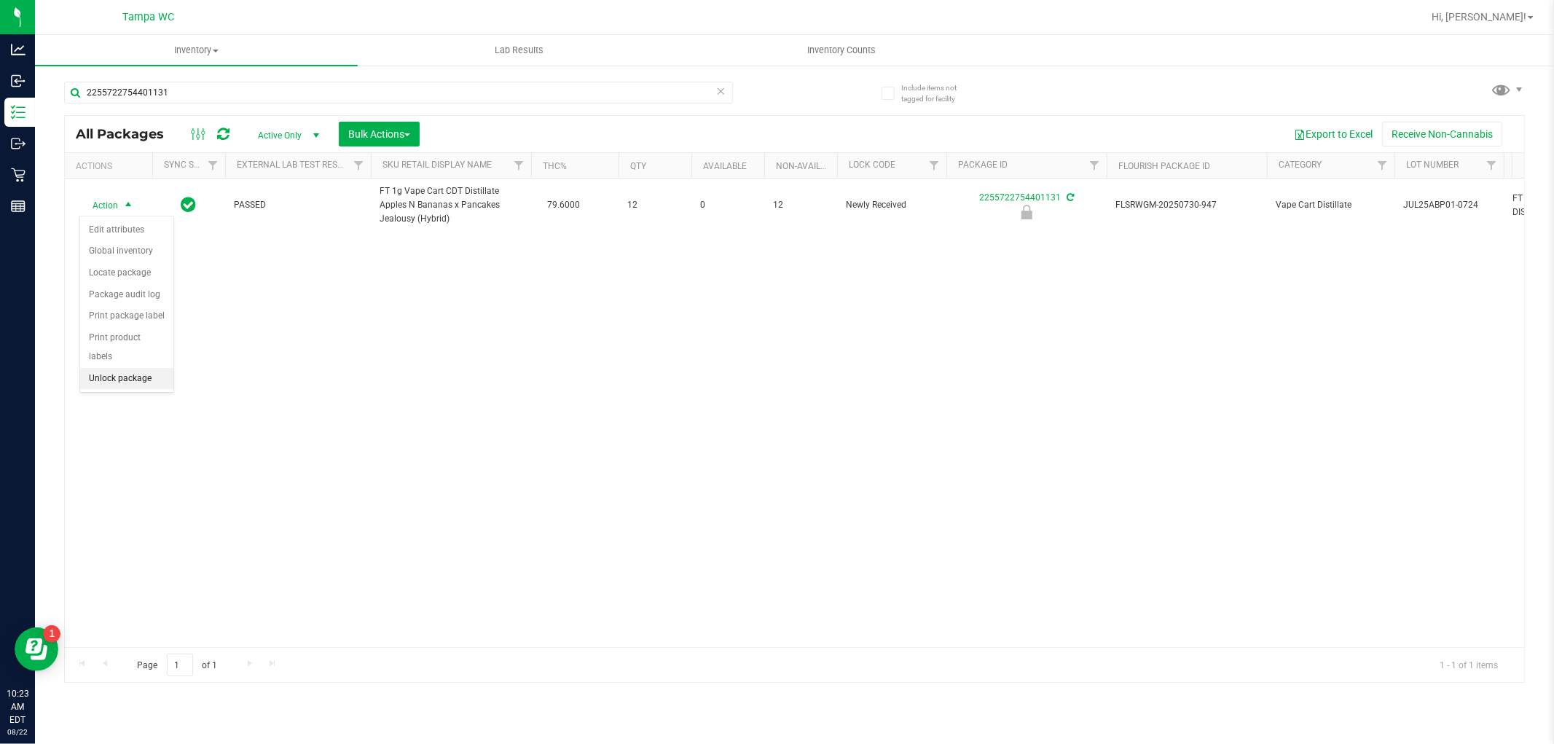
click at [131, 377] on li "Unlock package" at bounding box center [126, 379] width 93 height 22
